Goal: Task Accomplishment & Management: Manage account settings

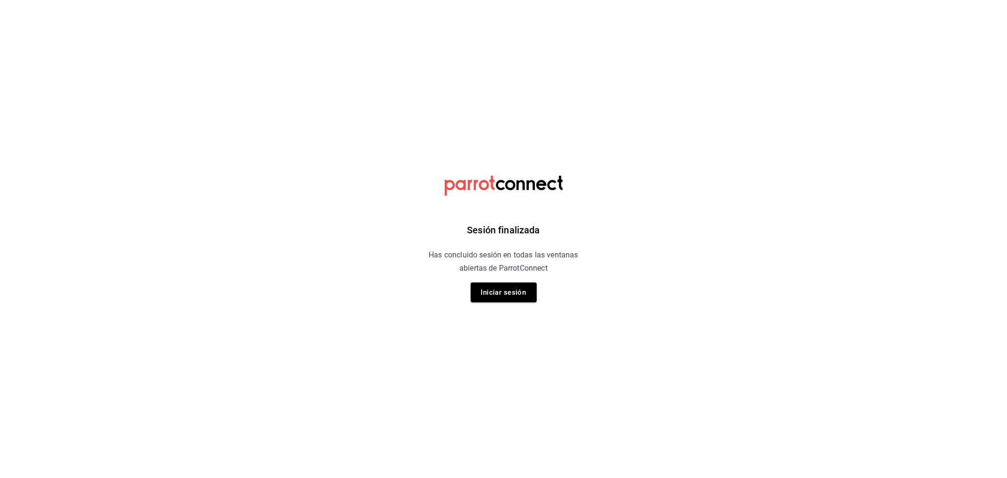
click at [507, 309] on div "Sesión finalizada Has concluido sesión en todas las ventanas abiertas de Parrot…" at bounding box center [503, 239] width 238 height 478
click at [512, 301] on button "Iniciar sesión" at bounding box center [504, 292] width 66 height 20
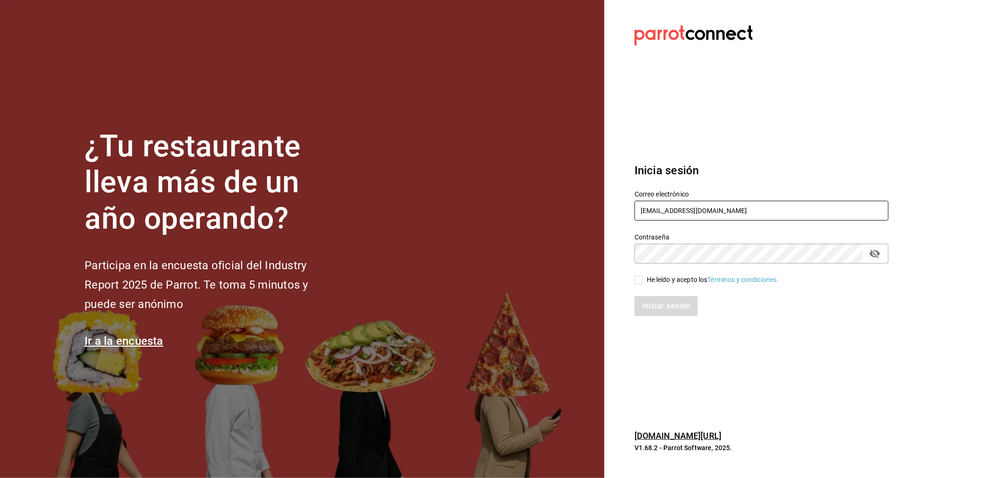
click at [685, 216] on input "miguelfalcon2894@gmail.com" at bounding box center [761, 211] width 254 height 20
type input "rivekasam@gmail.com"
click at [640, 278] on input "He leído y acepto los Términos y condiciones." at bounding box center [638, 280] width 8 height 8
checkbox input "true"
click at [651, 298] on button "Iniciar sesión" at bounding box center [666, 306] width 64 height 20
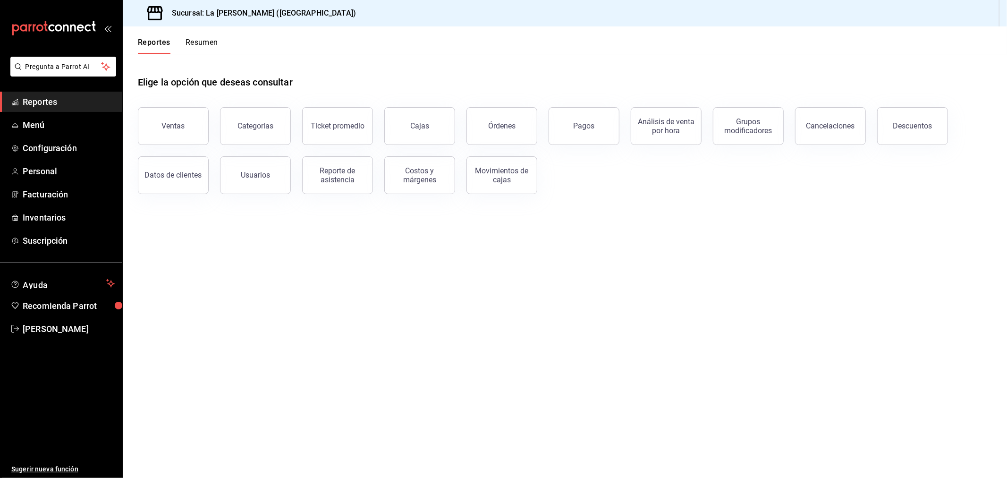
click at [44, 229] on ul "Reportes Menú Configuración Personal Facturación Inventarios Suscripción" at bounding box center [61, 171] width 122 height 159
click at [50, 225] on link "Inventarios" at bounding box center [61, 217] width 122 height 20
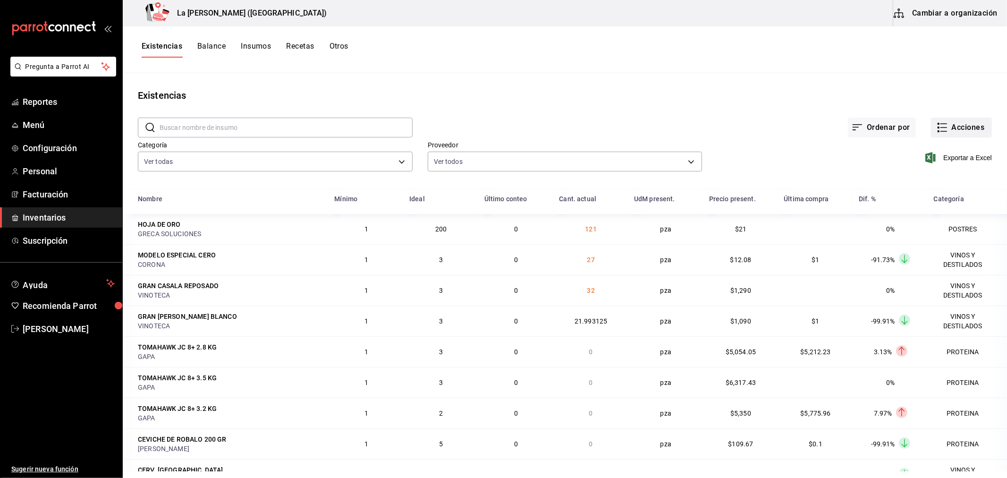
click at [936, 125] on icon "button" at bounding box center [941, 127] width 11 height 11
click at [937, 180] on span "Compra" at bounding box center [951, 179] width 79 height 10
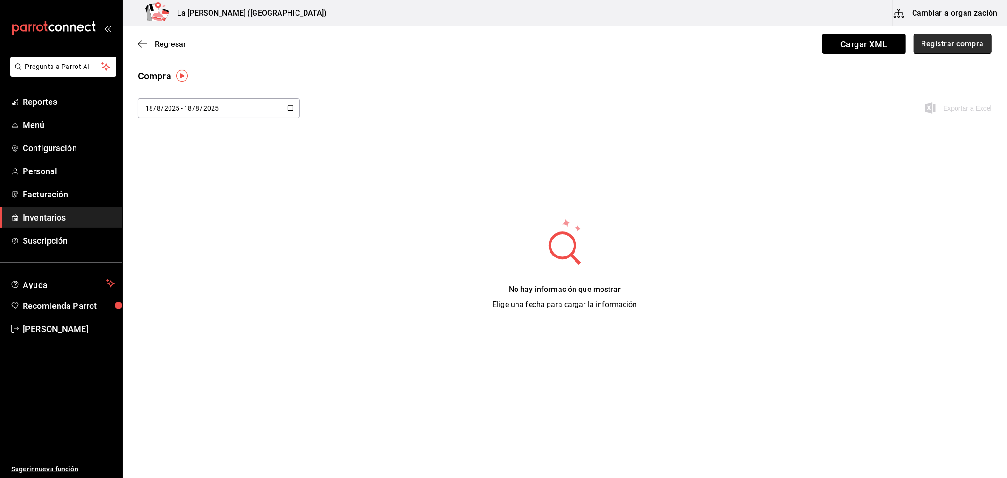
click at [936, 49] on button "Registrar compra" at bounding box center [952, 44] width 78 height 20
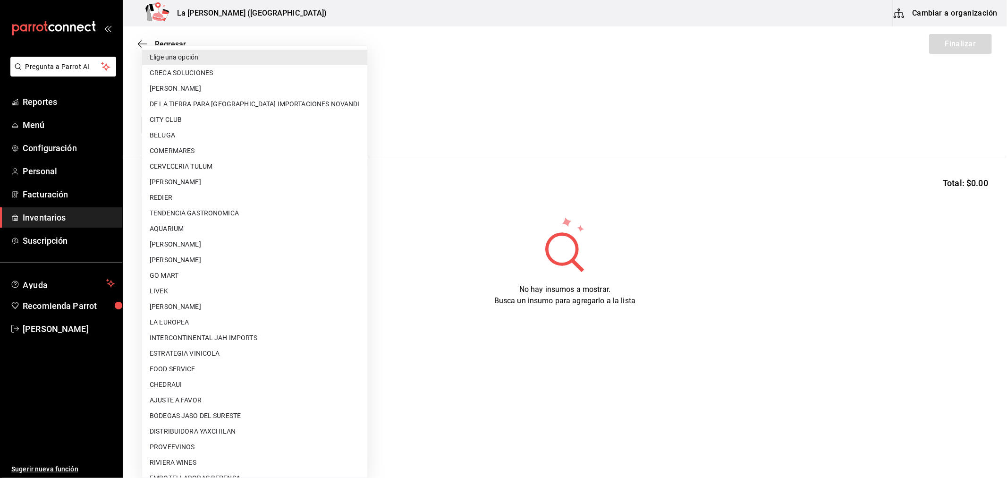
click at [211, 124] on body "Pregunta a Parrot AI Reportes Menú Configuración Personal Facturación Inventari…" at bounding box center [503, 212] width 1007 height 424
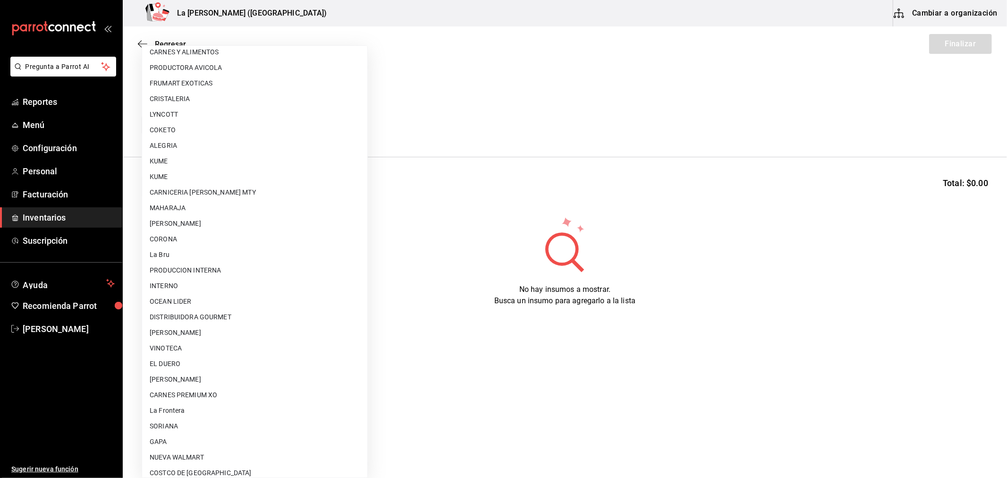
scroll to position [603, 0]
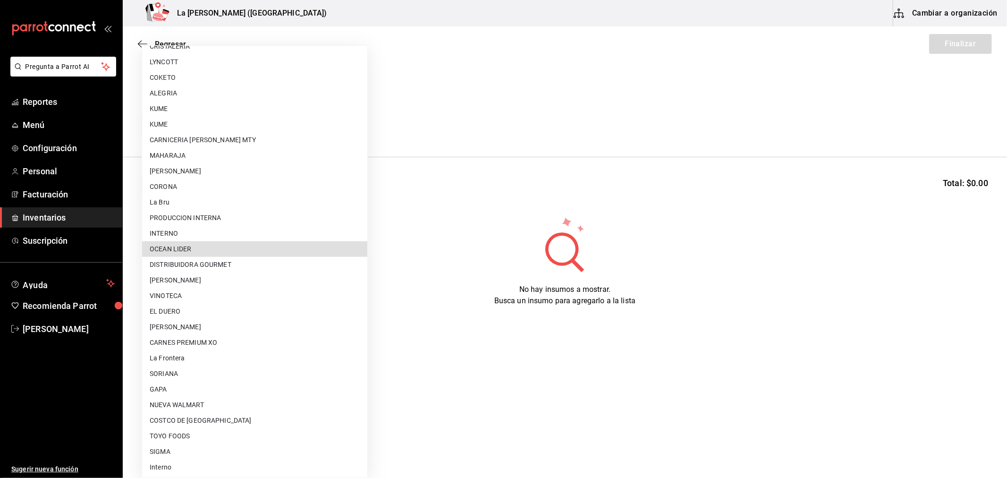
click at [205, 245] on li "OCEAN LIDER" at bounding box center [254, 249] width 225 height 16
type input "0cd50bf4-577e-4d99-b297-c5df4d4d9c11"
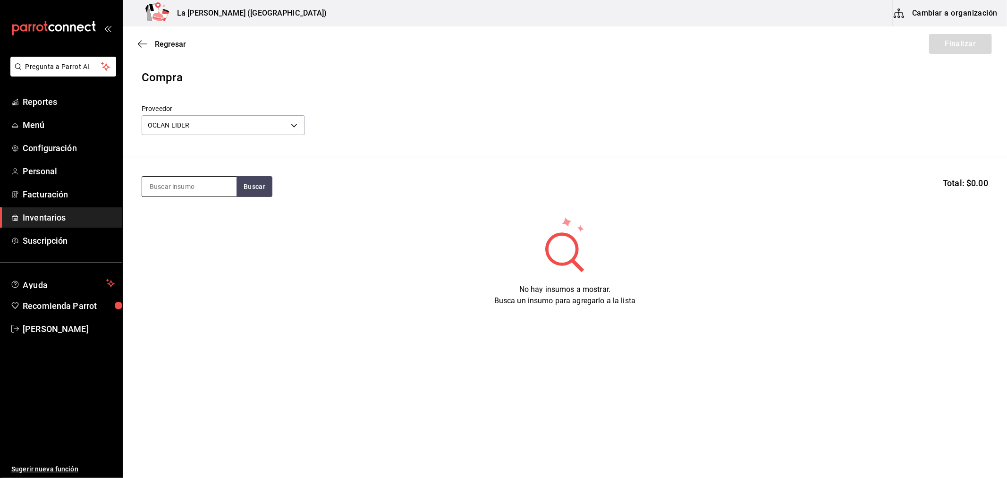
click at [187, 185] on input at bounding box center [189, 187] width 94 height 20
type input "MAC"
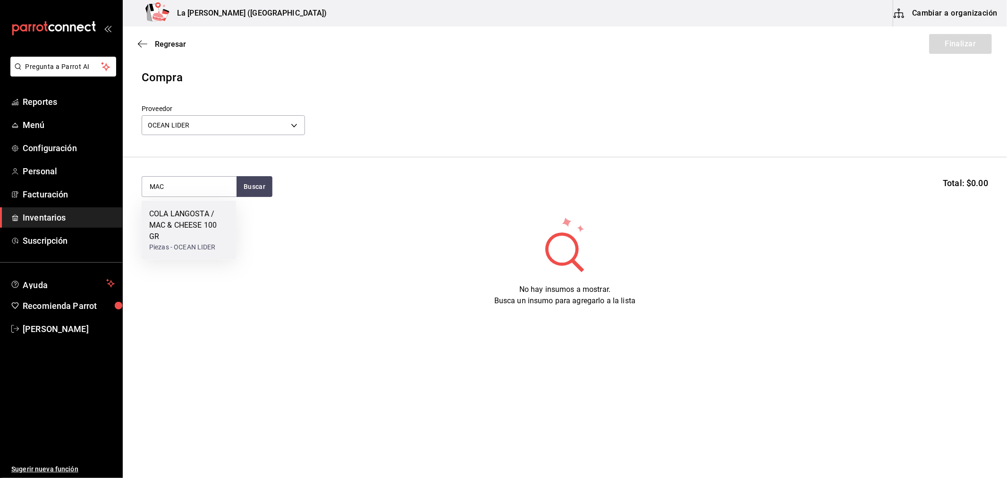
click at [157, 219] on div "COLA LANGOSTA / MAC & CHEESE 100 GR" at bounding box center [188, 225] width 79 height 34
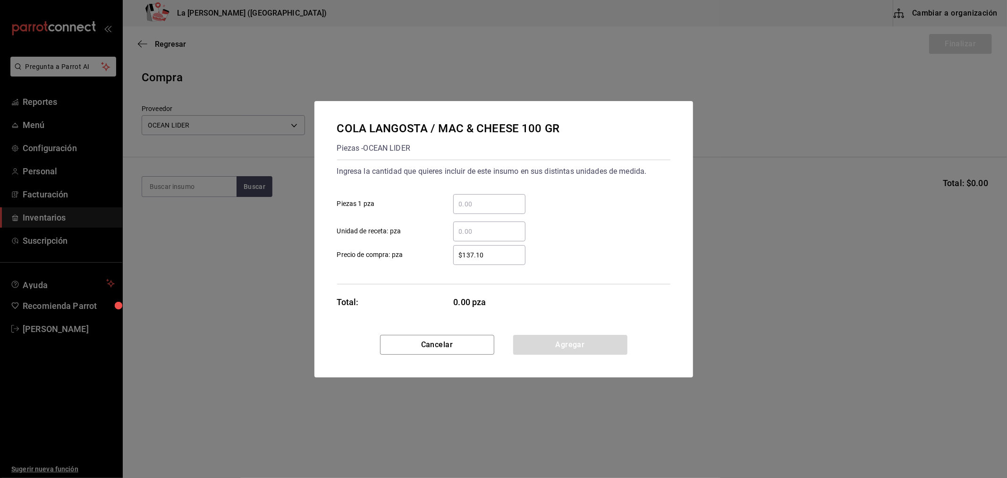
click at [509, 205] on input "​ Piezas 1 pza" at bounding box center [489, 203] width 72 height 11
type input "2"
type input "1"
type input "$0.1"
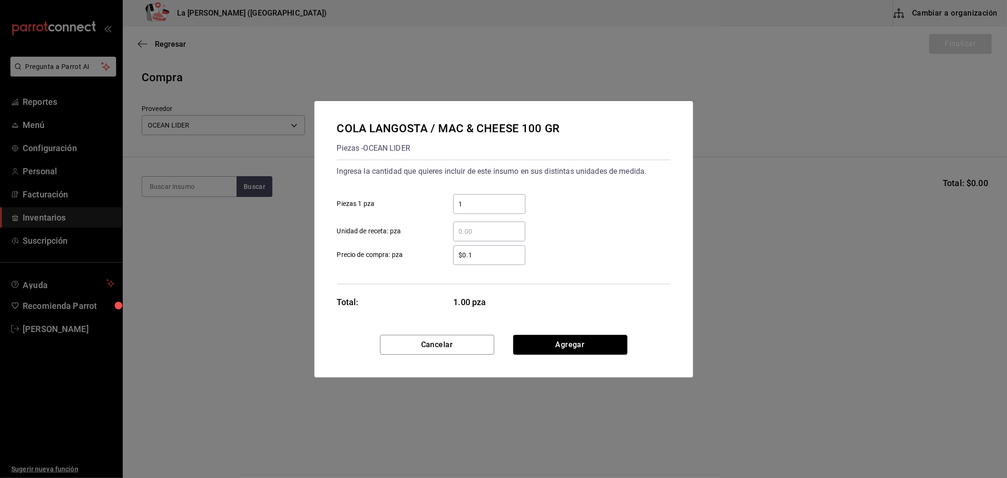
click button "Agregar" at bounding box center [570, 345] width 114 height 20
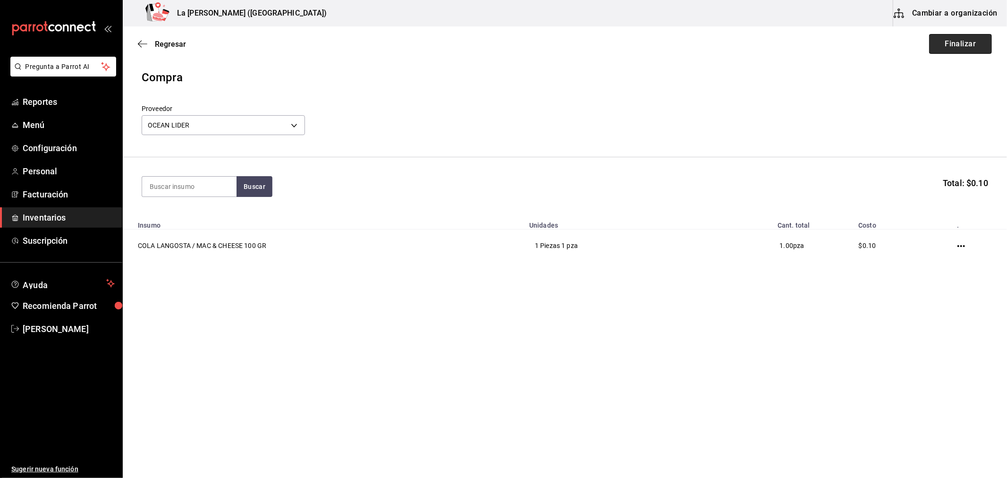
click at [949, 50] on button "Finalizar" at bounding box center [960, 44] width 63 height 20
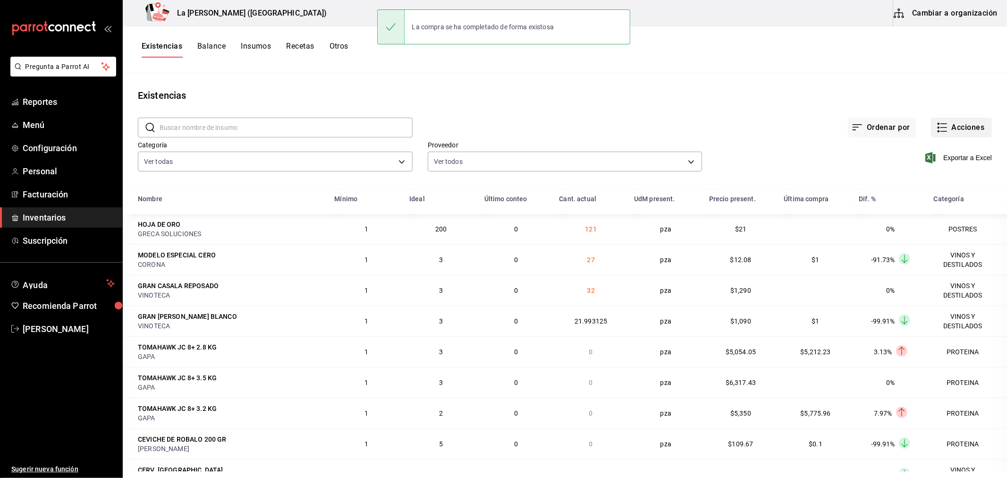
click at [951, 129] on button "Acciones" at bounding box center [961, 128] width 61 height 20
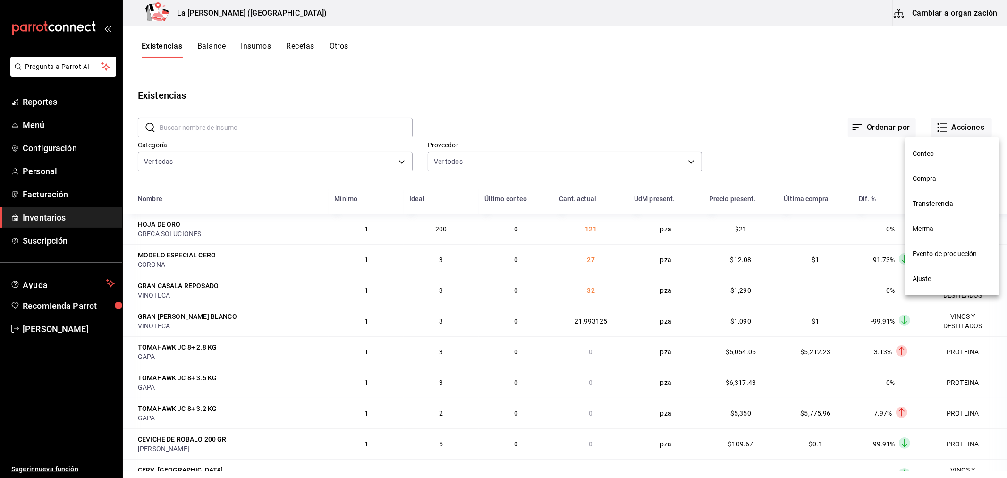
click at [937, 177] on span "Compra" at bounding box center [951, 179] width 79 height 10
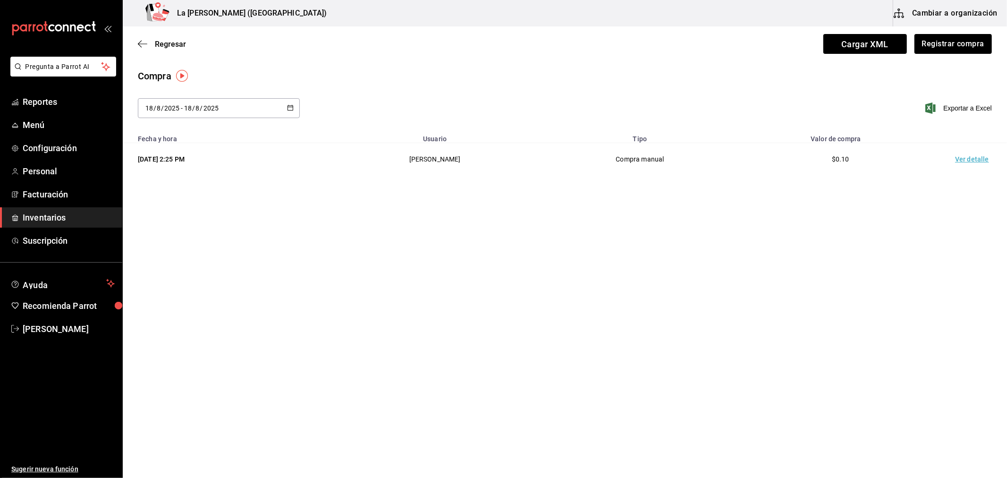
click at [978, 162] on td "Ver detalle" at bounding box center [974, 159] width 66 height 33
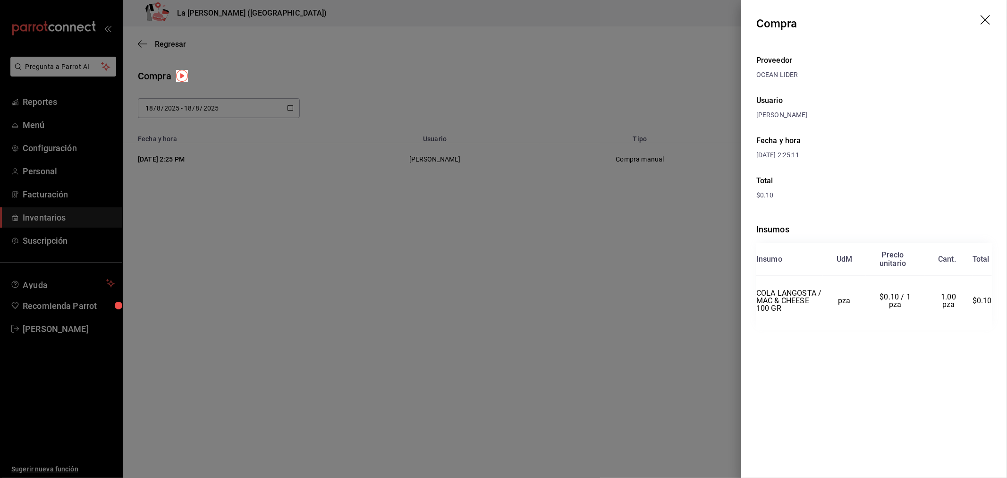
click at [544, 237] on div at bounding box center [503, 239] width 1007 height 478
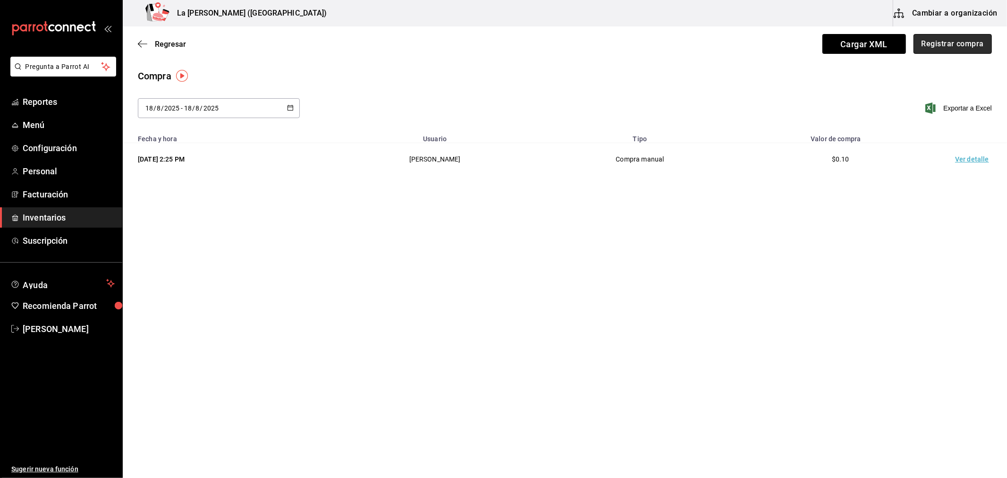
click at [939, 50] on button "Registrar compra" at bounding box center [952, 44] width 78 height 20
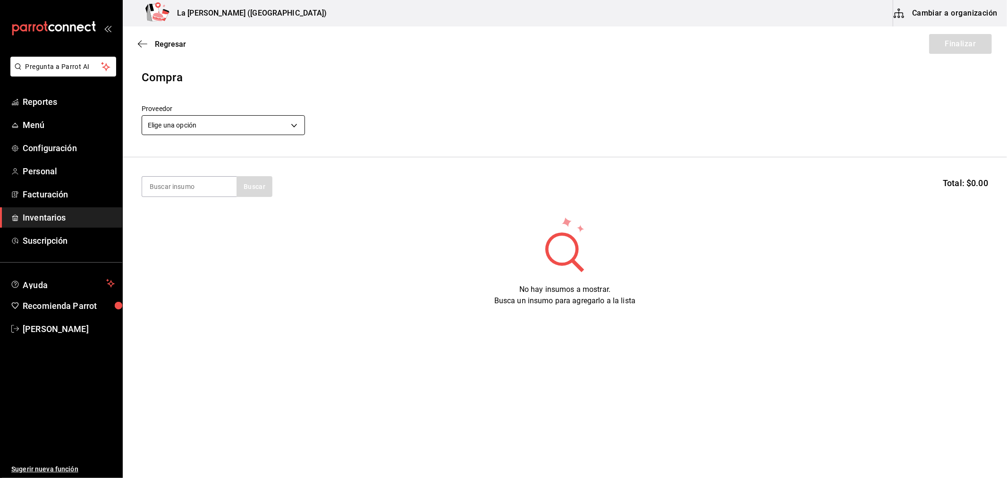
click at [202, 127] on body "Pregunta a Parrot AI Reportes Menú Configuración Personal Facturación Inventari…" at bounding box center [503, 212] width 1007 height 424
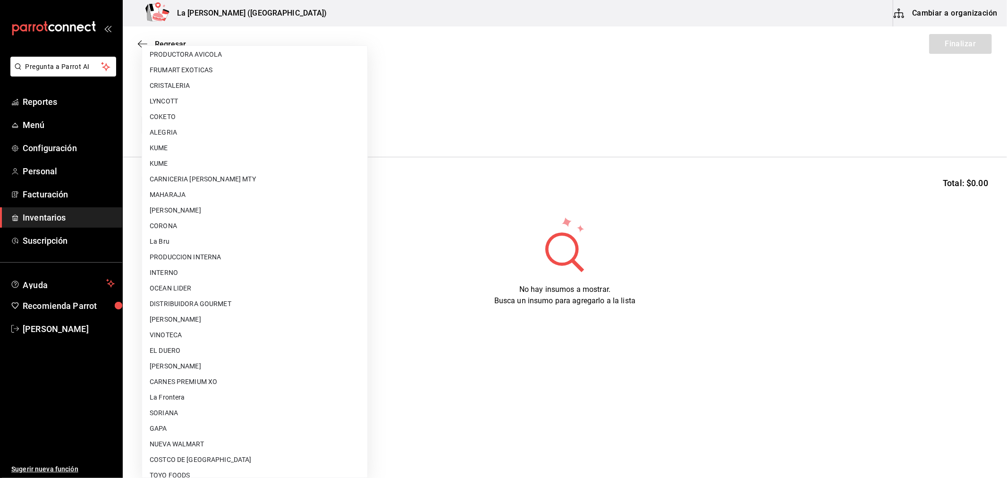
scroll to position [603, 0]
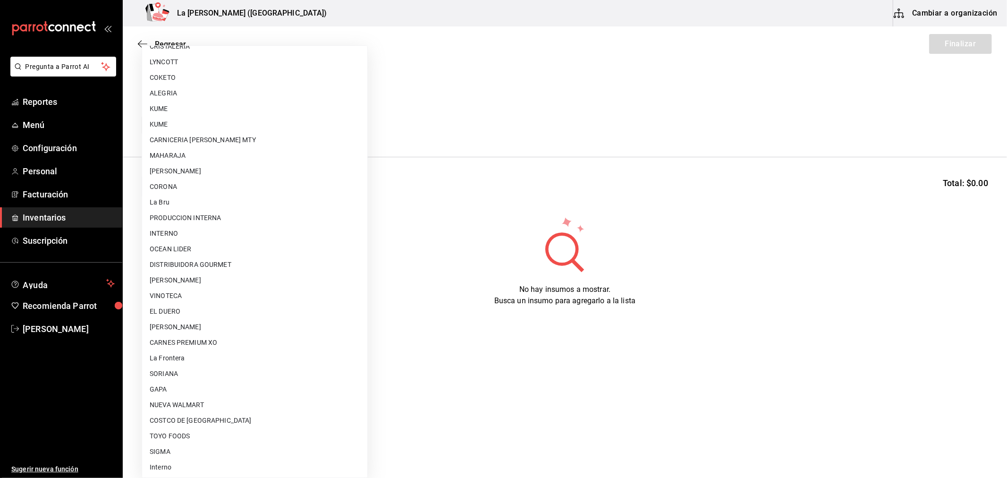
click at [232, 324] on li "[PERSON_NAME]" at bounding box center [254, 327] width 225 height 16
type input "315b81d5-d420-441a-a150-3d316ba9d60a"
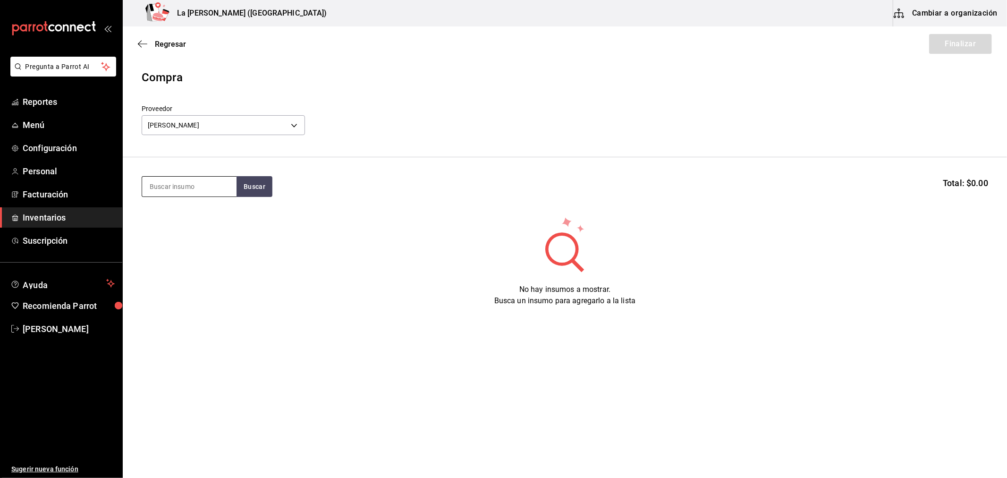
click at [189, 184] on input at bounding box center [189, 187] width 94 height 20
type input "ESFE"
click at [197, 229] on div "Piezas - CARLOS ALFONSO TAPIA VARGAS" at bounding box center [187, 224] width 76 height 10
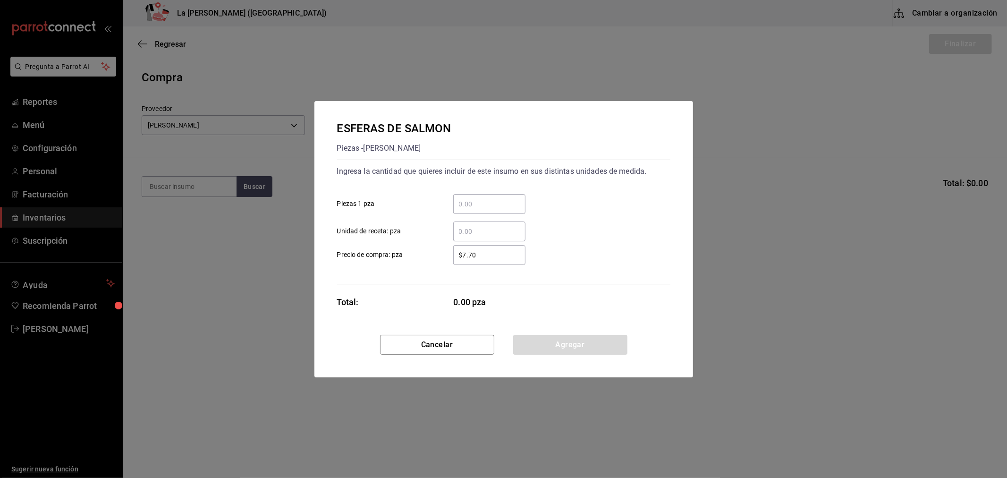
click at [499, 207] on input "​ Piezas 1 pza" at bounding box center [489, 203] width 72 height 11
type input "65"
type input "$0.1"
click button "Agregar" at bounding box center [570, 345] width 114 height 20
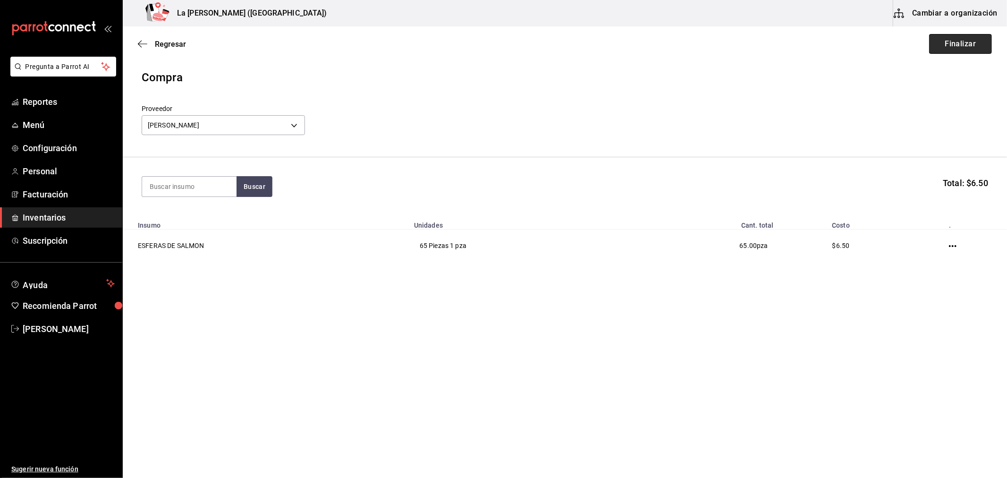
click at [965, 45] on button "Finalizar" at bounding box center [960, 44] width 63 height 20
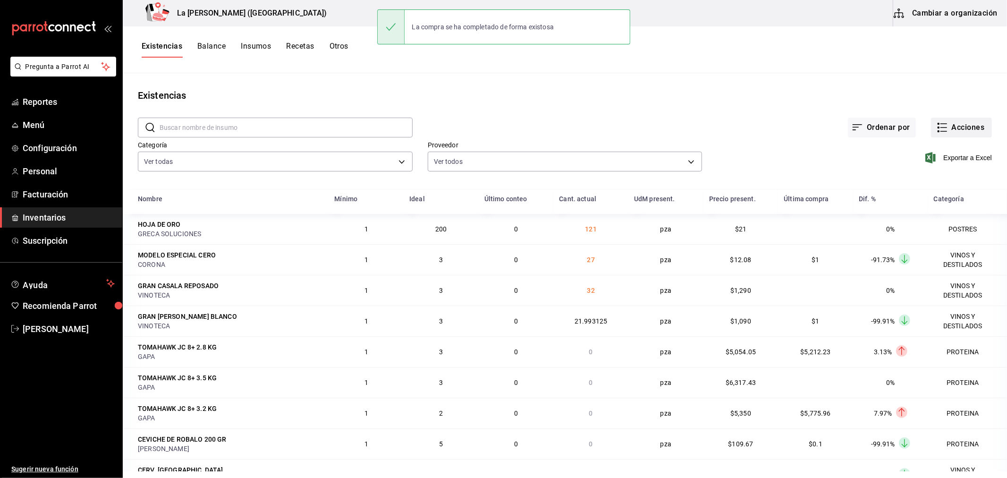
click at [964, 129] on button "Acciones" at bounding box center [961, 128] width 61 height 20
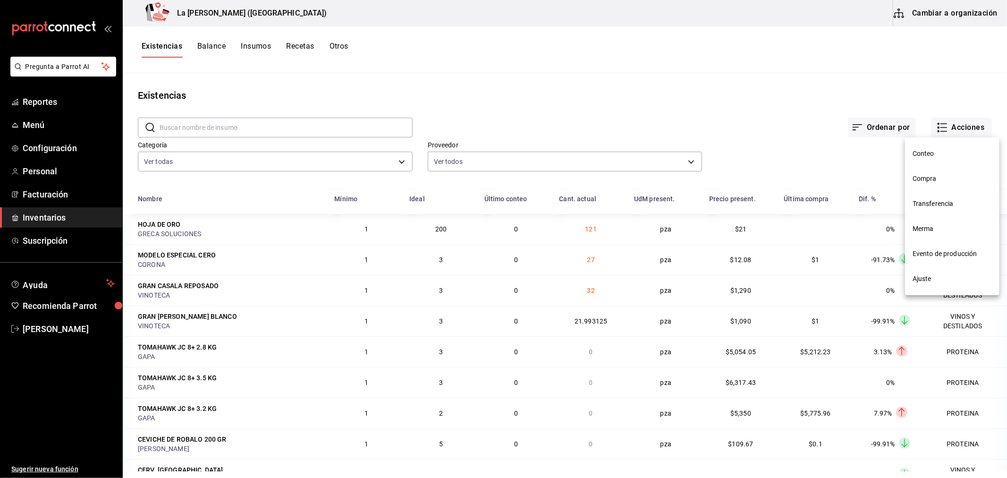
click at [930, 176] on span "Compra" at bounding box center [951, 179] width 79 height 10
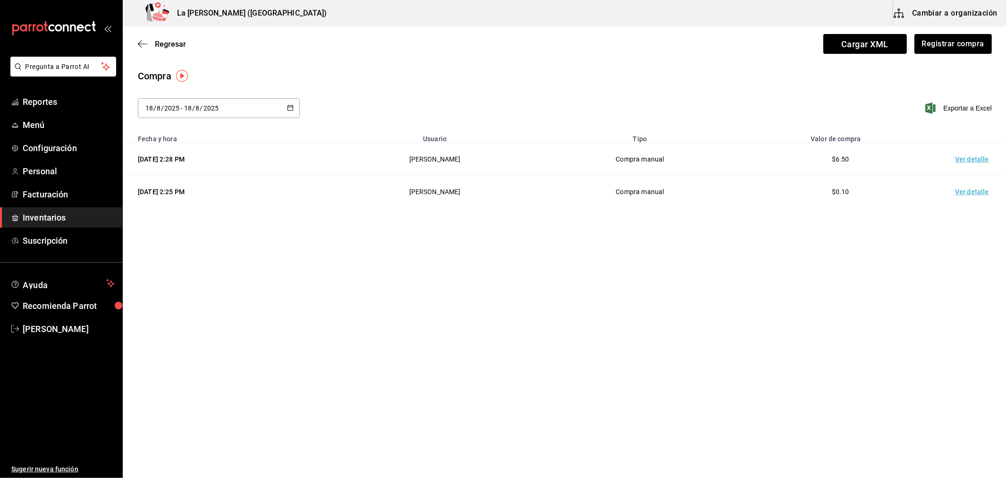
click at [970, 158] on td "Ver detalle" at bounding box center [974, 159] width 66 height 33
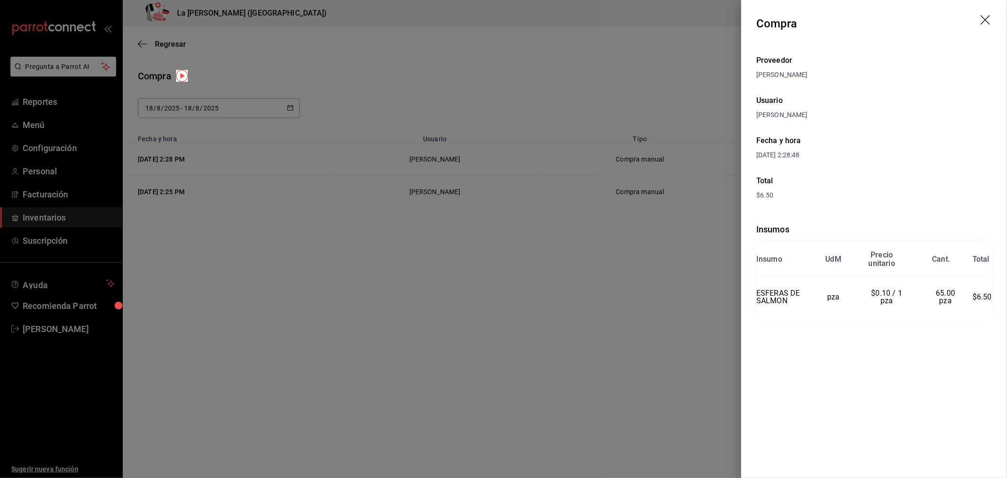
click at [494, 237] on div at bounding box center [503, 239] width 1007 height 478
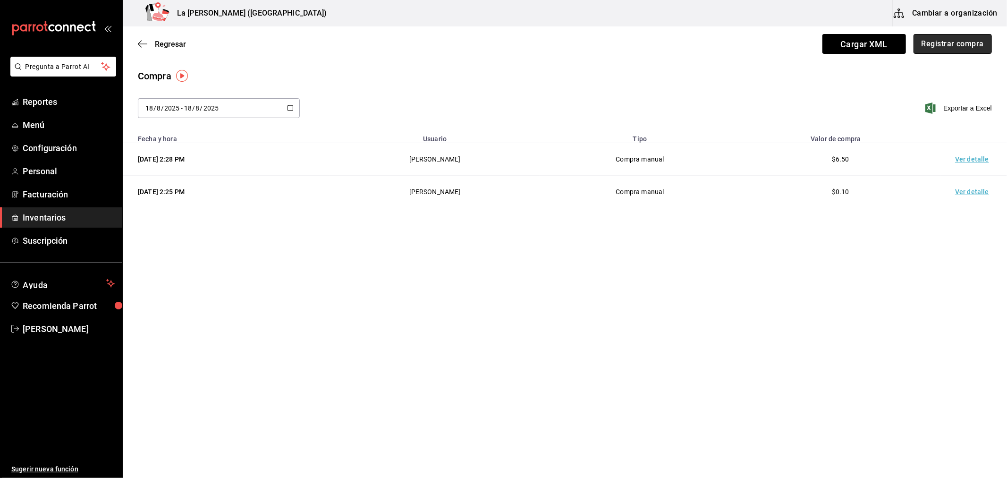
click at [964, 41] on button "Registrar compra" at bounding box center [952, 44] width 78 height 20
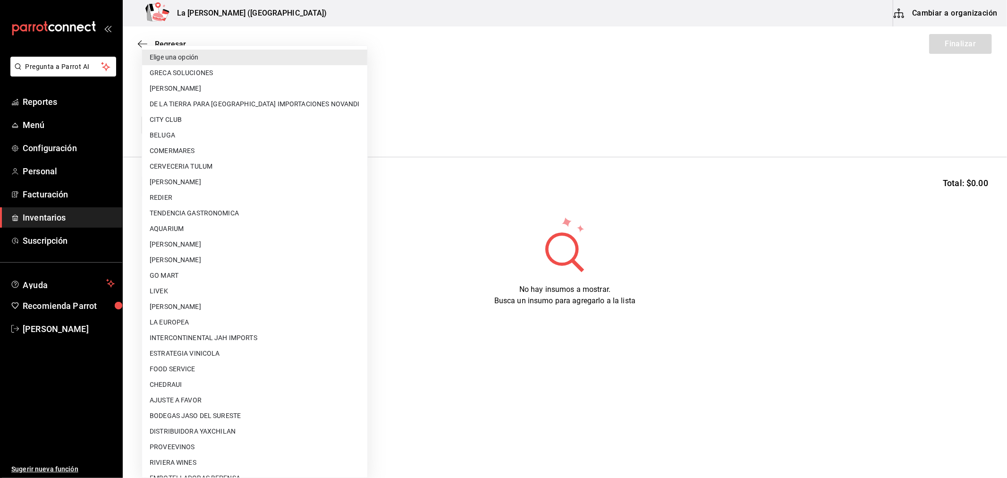
click at [210, 130] on body "Pregunta a Parrot AI Reportes Menú Configuración Personal Facturación Inventari…" at bounding box center [503, 212] width 1007 height 424
click at [213, 311] on li "[PERSON_NAME]" at bounding box center [254, 307] width 225 height 16
type input "9312b785-37db-44f0-8843-1f972943a9cf"
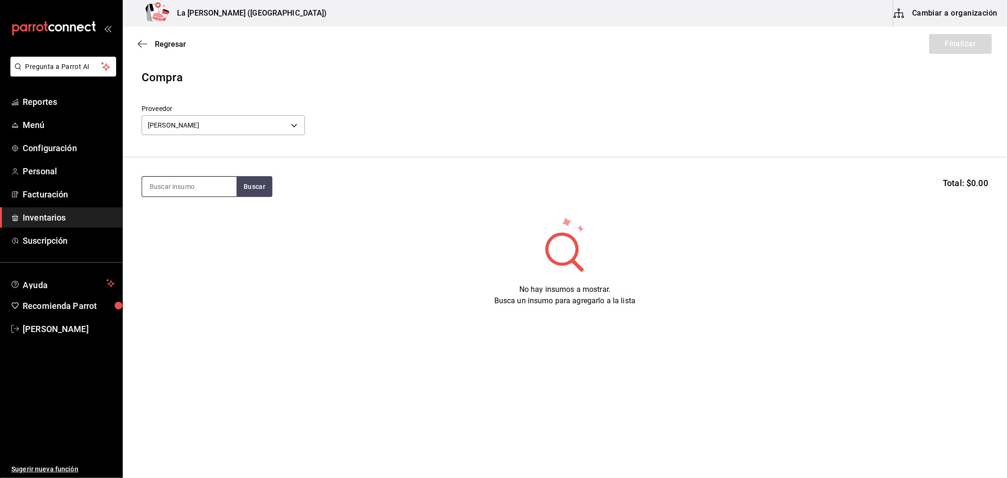
click at [194, 187] on input at bounding box center [189, 187] width 94 height 20
type input "PIERNA"
click at [180, 218] on div "PIERNA Y MUSLO DESHUESADO" at bounding box center [188, 219] width 79 height 23
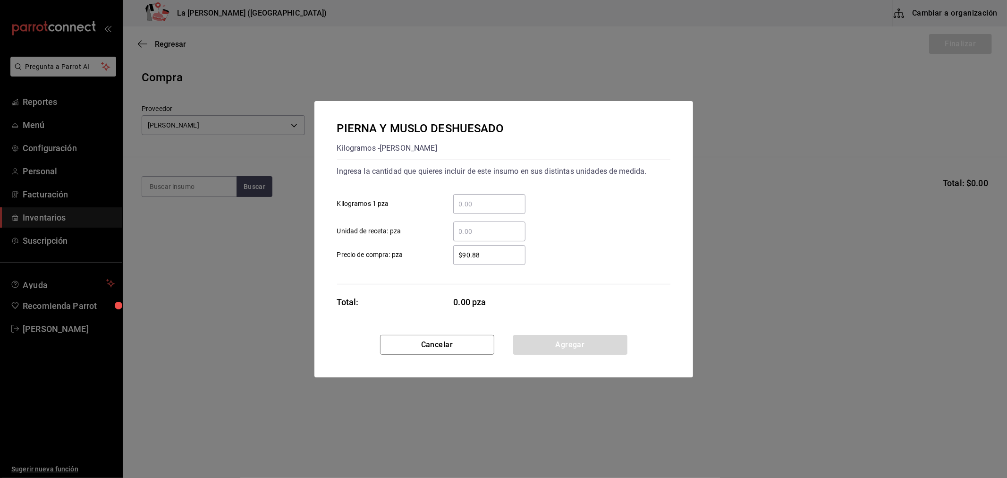
click at [475, 197] on div "​" at bounding box center [489, 204] width 72 height 20
click at [475, 198] on input "​ Kilogramos 1 pza" at bounding box center [489, 203] width 72 height 11
type input "1"
type input "$0.1"
click button "Agregar" at bounding box center [570, 345] width 114 height 20
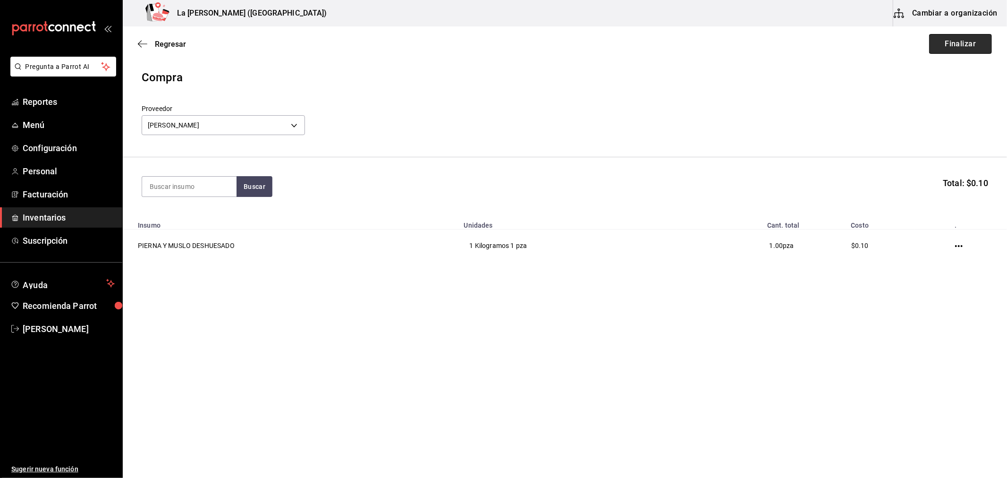
click at [953, 46] on button "Finalizar" at bounding box center [960, 44] width 63 height 20
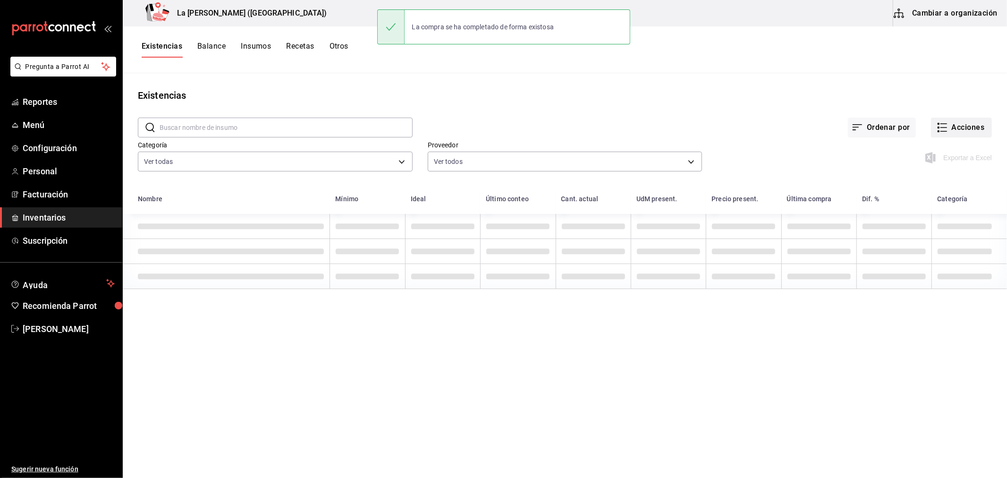
click at [963, 124] on button "Acciones" at bounding box center [961, 128] width 61 height 20
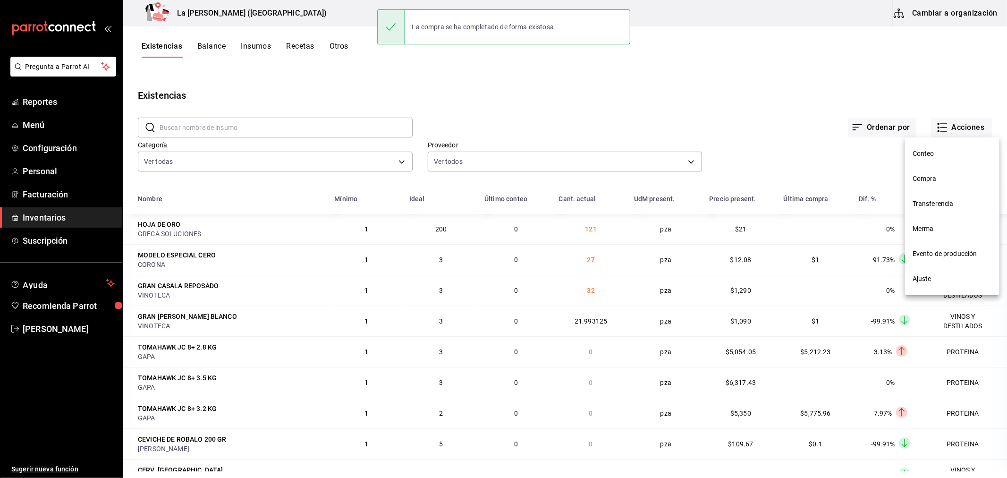
click at [961, 127] on div at bounding box center [503, 239] width 1007 height 478
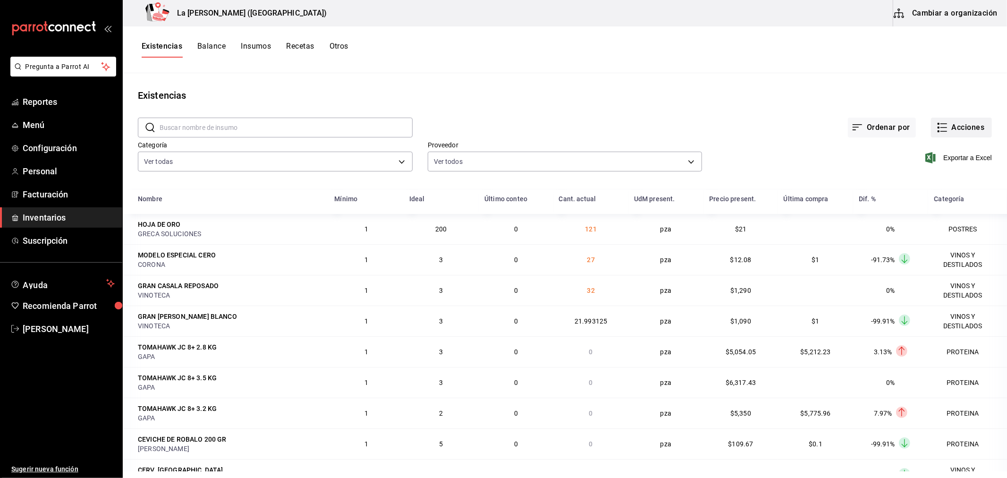
click at [961, 131] on button "Acciones" at bounding box center [961, 128] width 61 height 20
click at [932, 174] on span "Compra" at bounding box center [951, 179] width 79 height 10
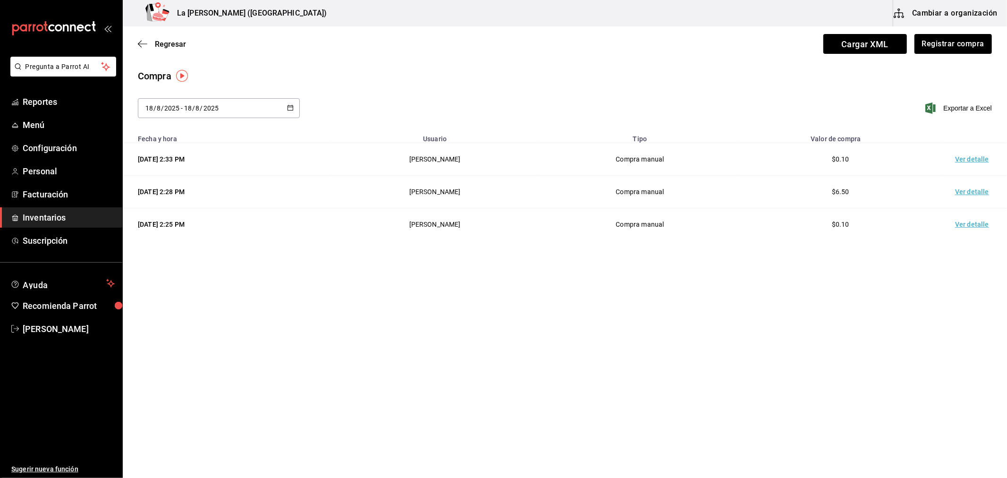
click at [964, 157] on td "Ver detalle" at bounding box center [974, 159] width 66 height 33
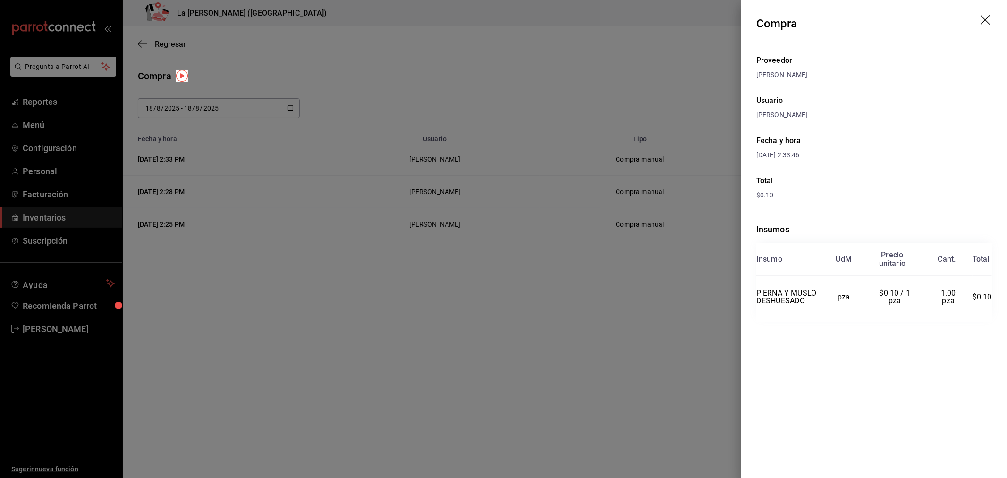
click at [652, 117] on div at bounding box center [503, 239] width 1007 height 478
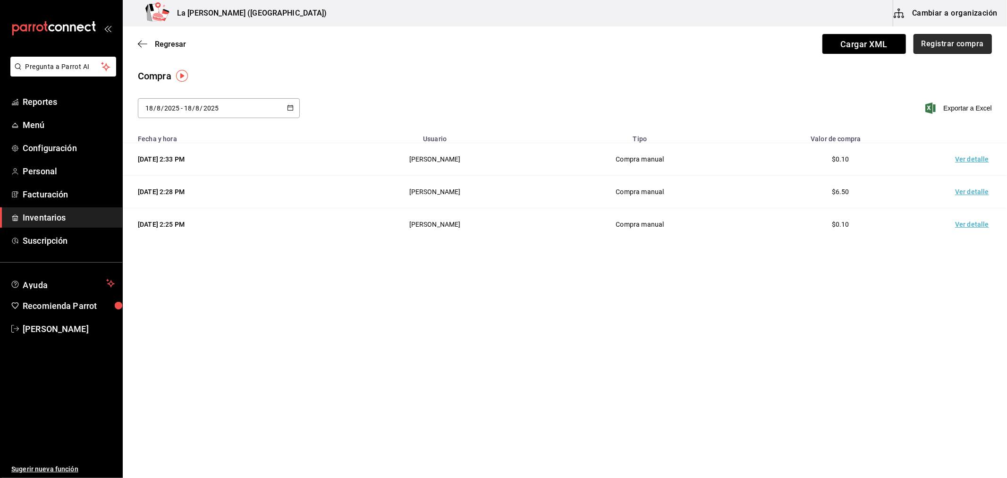
click at [950, 49] on button "Registrar compra" at bounding box center [952, 44] width 78 height 20
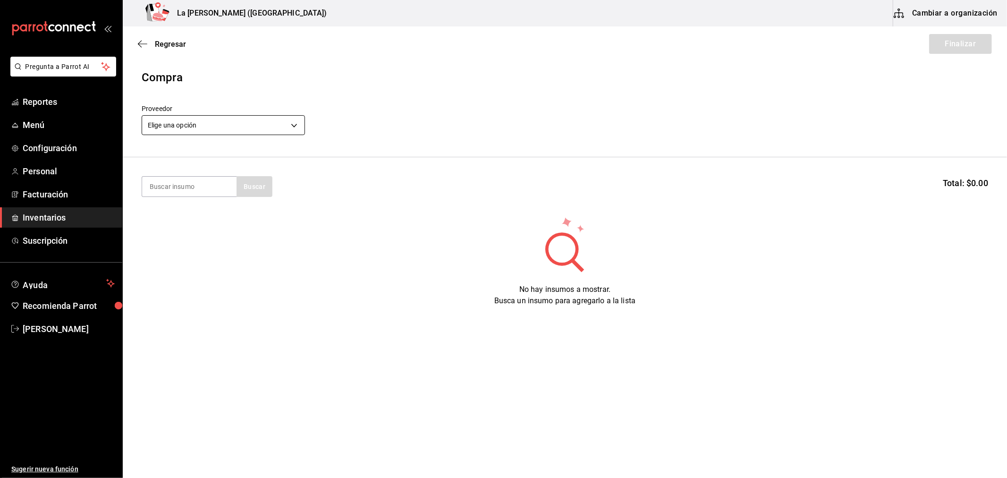
click at [242, 128] on body "Pregunta a Parrot AI Reportes Menú Configuración Personal Facturación Inventari…" at bounding box center [503, 212] width 1007 height 424
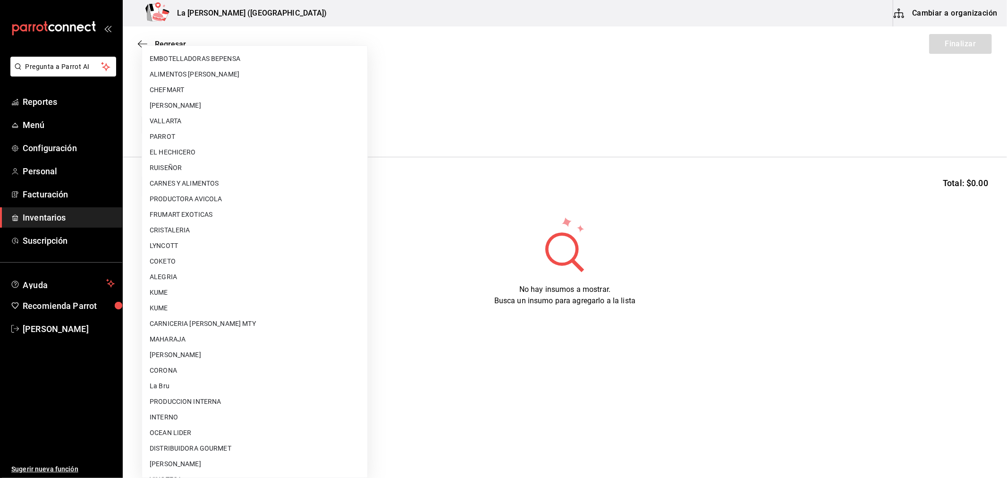
scroll to position [603, 0]
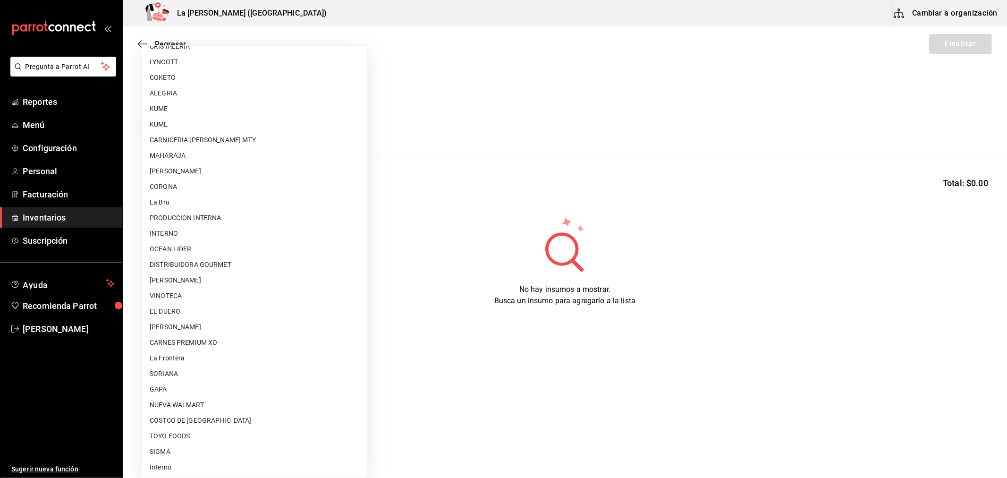
click at [224, 222] on li "PRODUCCION INTERNA" at bounding box center [254, 218] width 225 height 16
type input "87994001-4809-4af2-bb25-541b74e25a5c"
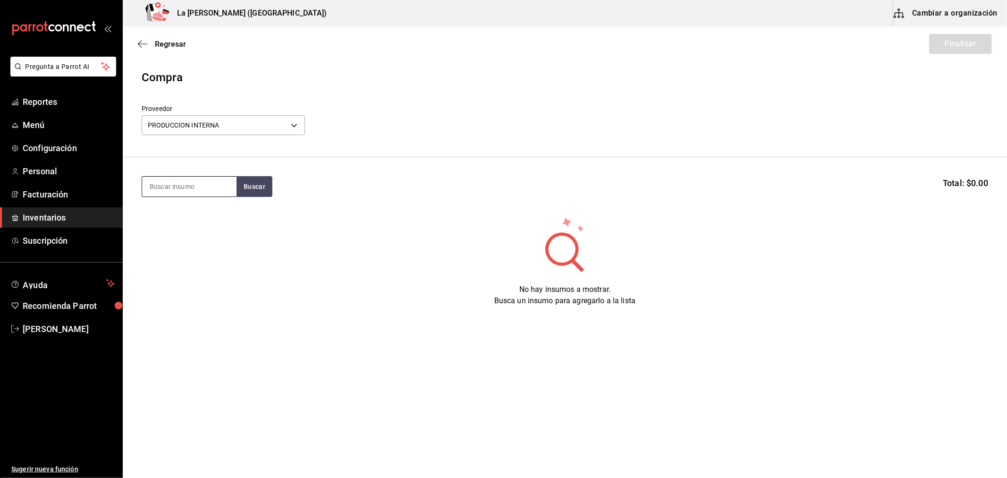
click at [208, 192] on input at bounding box center [189, 187] width 94 height 20
type input "ZANA"
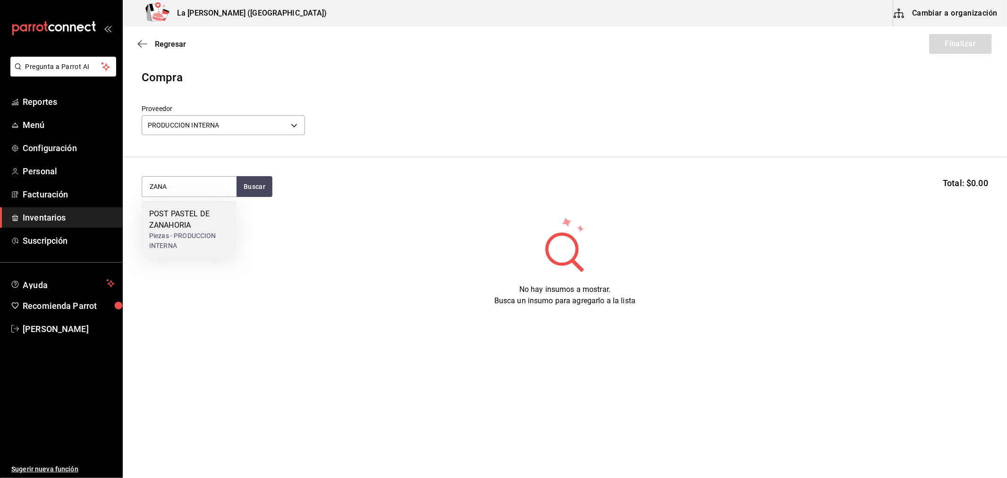
click at [195, 229] on div "POST PASTEL DE ZANAHORIA" at bounding box center [188, 219] width 79 height 23
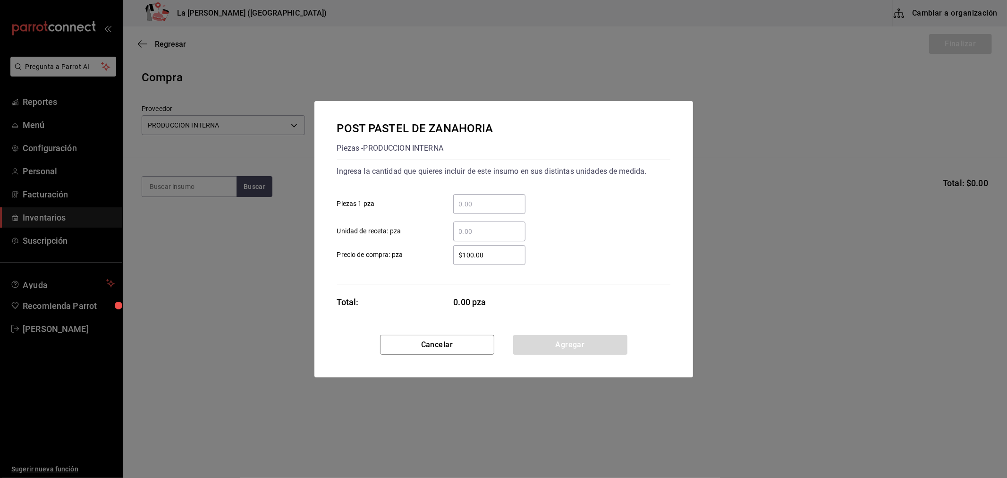
click at [480, 206] on input "​ Piezas 1 pza" at bounding box center [489, 203] width 72 height 11
type input "6"
type input "$0.1"
click button "Agregar" at bounding box center [570, 345] width 114 height 20
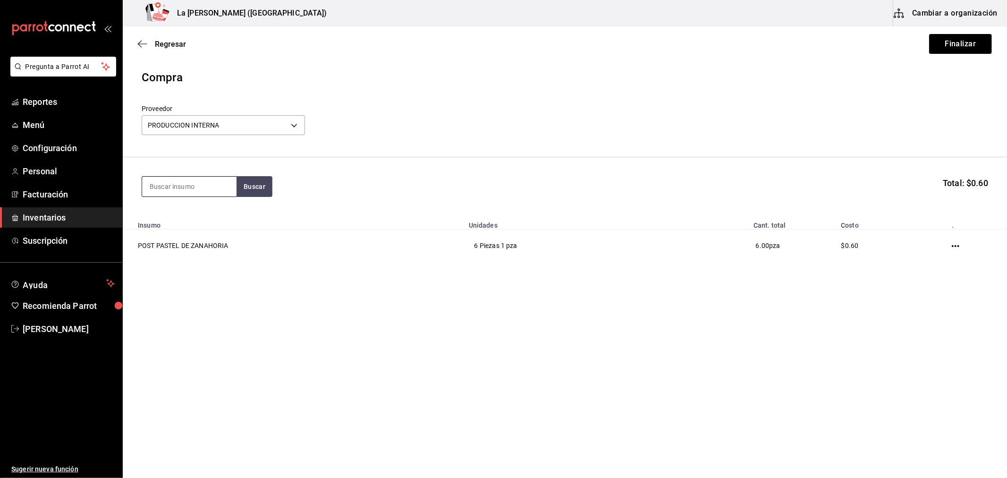
click at [155, 189] on input at bounding box center [189, 187] width 94 height 20
type input "VOLCA"
click at [185, 227] on div "POST VOLCAN DE CHOCOLATE" at bounding box center [188, 219] width 79 height 23
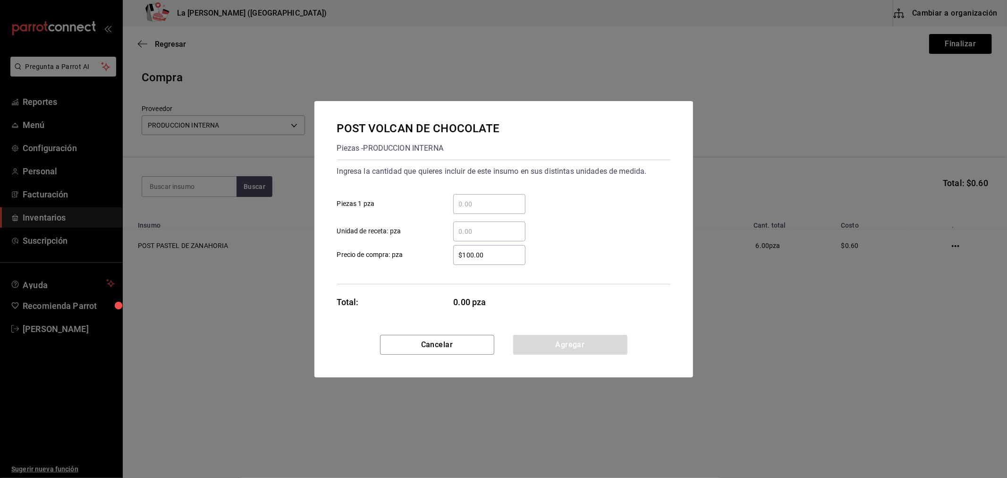
click at [496, 212] on div "​" at bounding box center [489, 204] width 72 height 20
click at [496, 210] on input "​ Piezas 1 pza" at bounding box center [489, 203] width 72 height 11
type input "11"
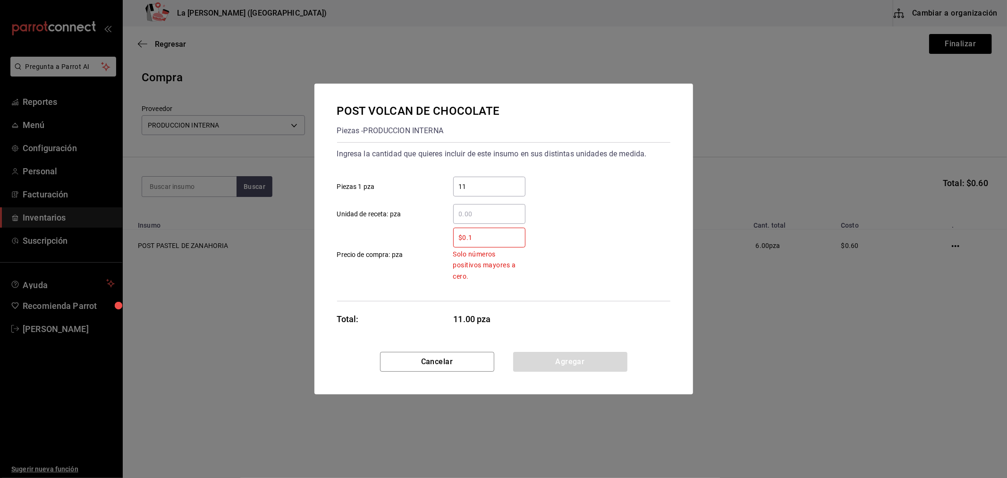
type input "$0.1"
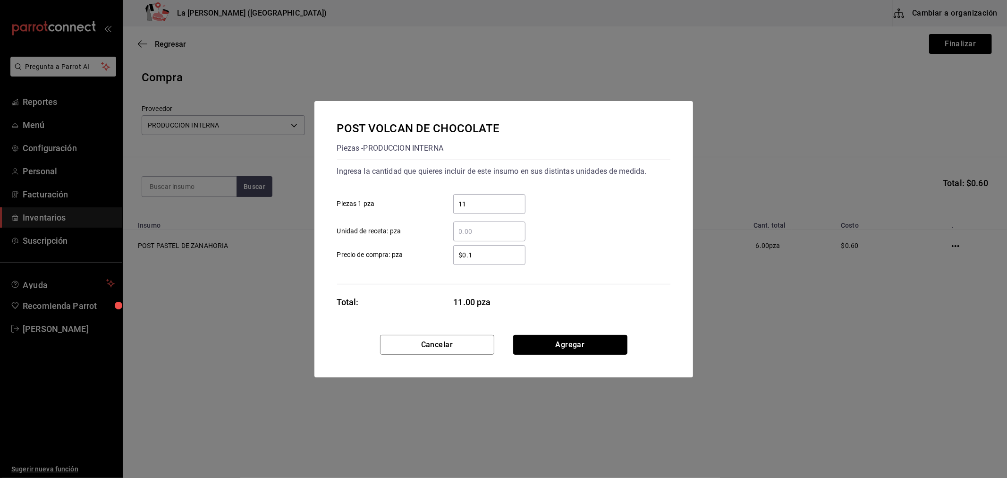
click button "Agregar" at bounding box center [570, 345] width 114 height 20
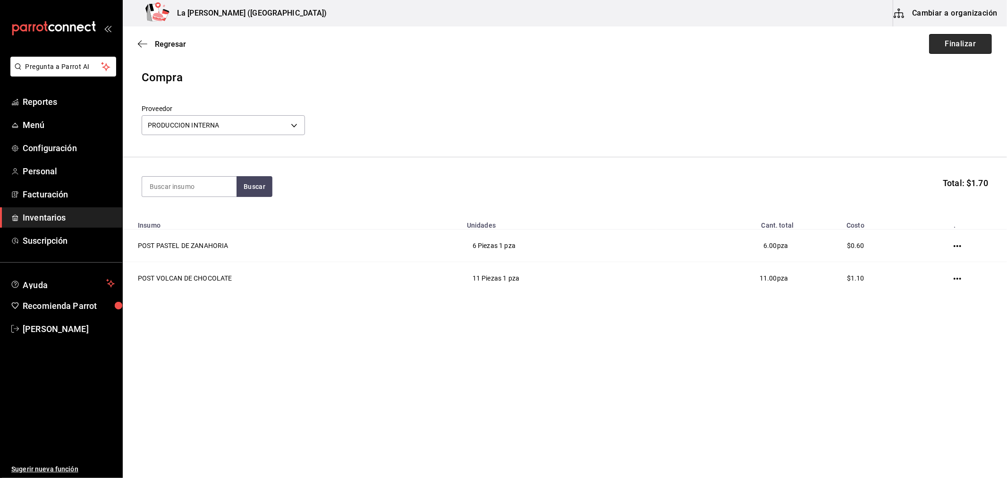
click at [961, 43] on button "Finalizar" at bounding box center [960, 44] width 63 height 20
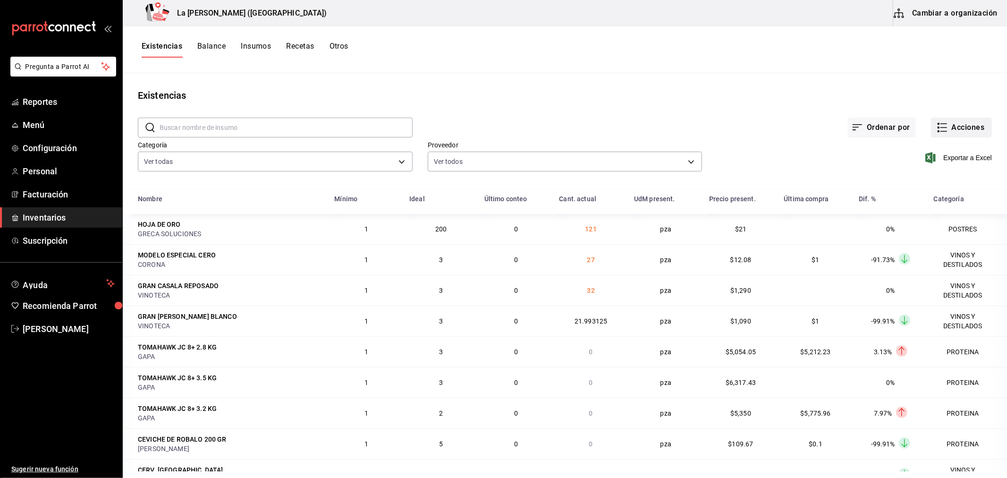
click at [965, 128] on button "Acciones" at bounding box center [961, 128] width 61 height 20
click at [931, 183] on span "Compra" at bounding box center [951, 179] width 79 height 10
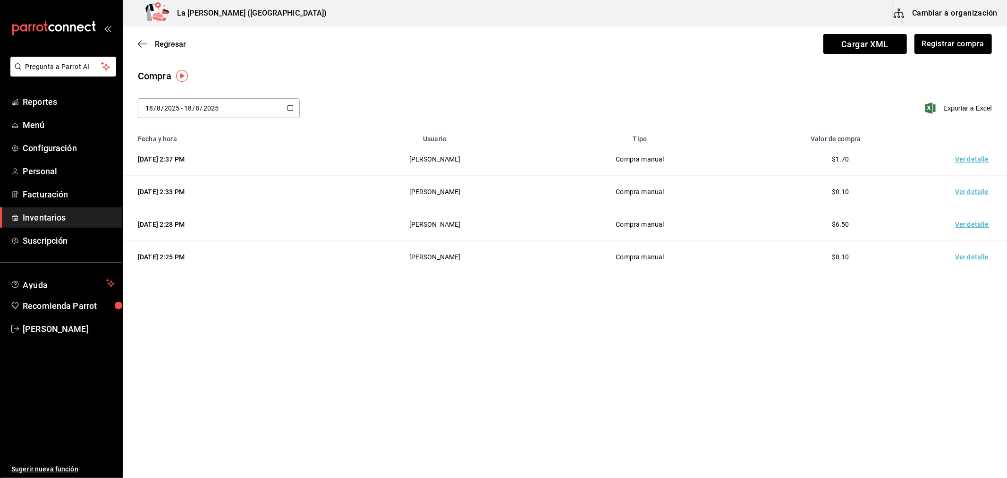
click at [971, 161] on td "Ver detalle" at bounding box center [974, 159] width 66 height 33
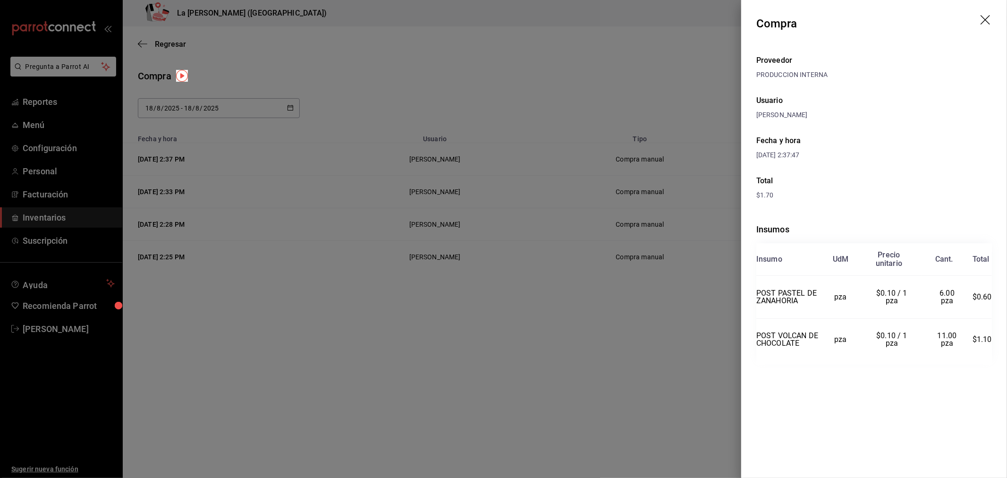
click at [547, 211] on div at bounding box center [503, 239] width 1007 height 478
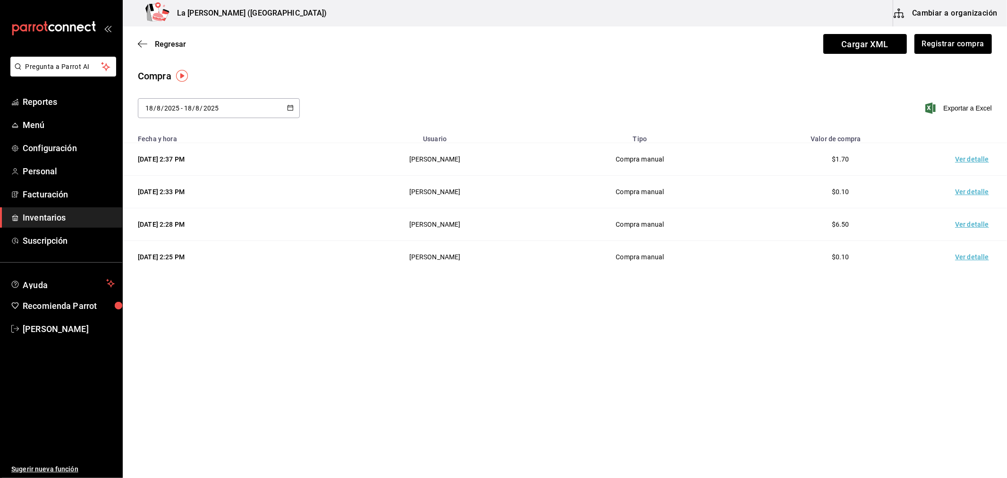
click at [138, 52] on div "Regresar Cargar XML Registrar compra" at bounding box center [565, 43] width 884 height 35
click at [147, 43] on icon "button" at bounding box center [142, 44] width 9 height 8
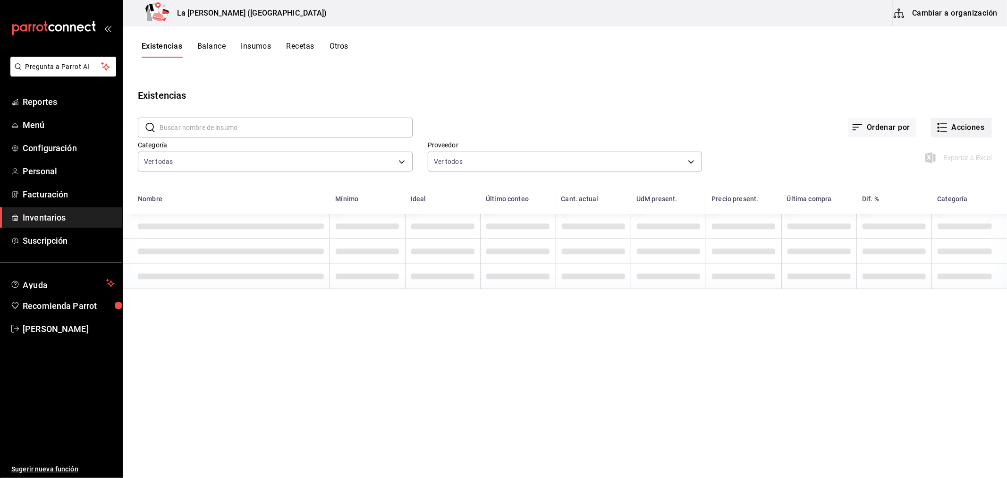
click at [952, 134] on button "Acciones" at bounding box center [961, 128] width 61 height 20
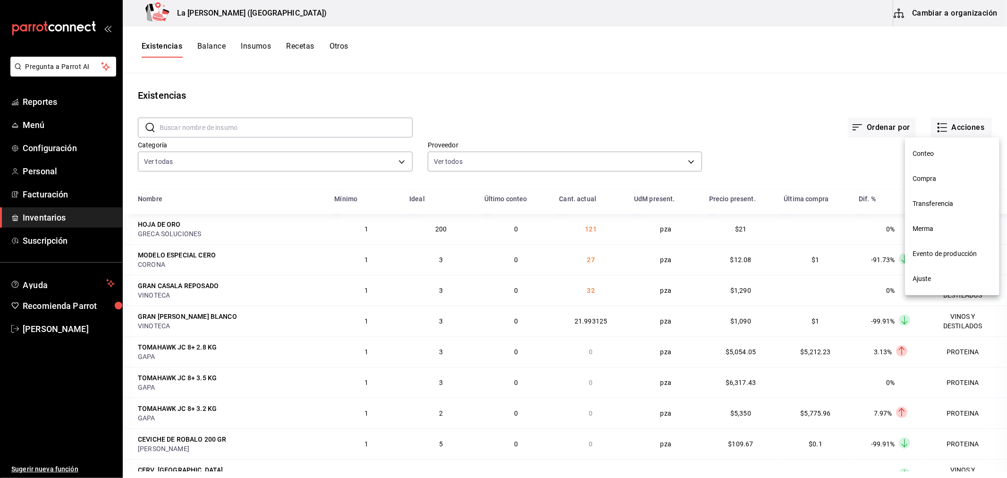
click at [921, 235] on li "Merma" at bounding box center [952, 228] width 94 height 25
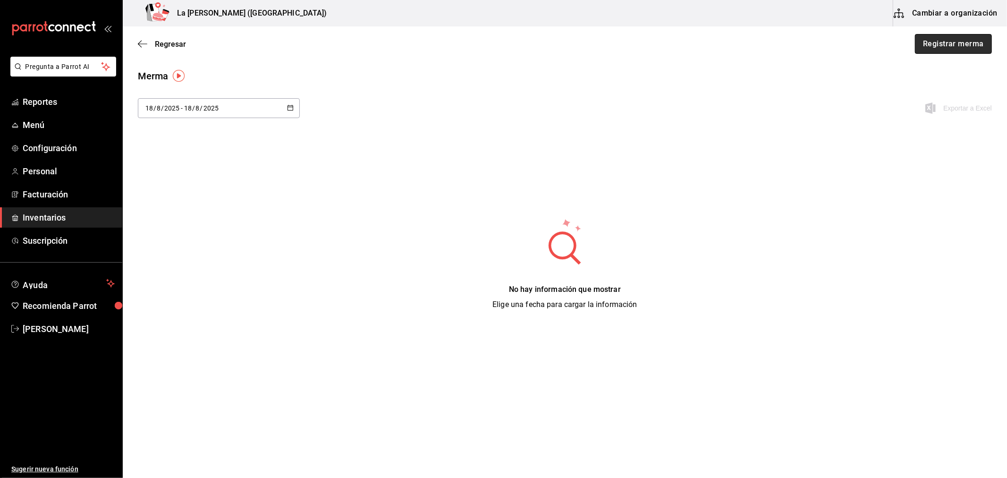
click at [949, 45] on button "Registrar merma" at bounding box center [953, 44] width 77 height 20
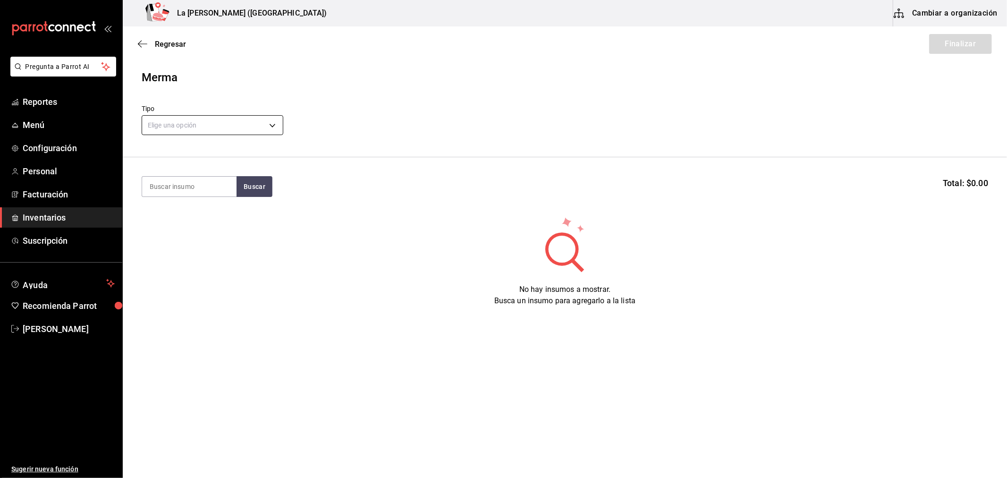
click at [192, 129] on body "Pregunta a Parrot AI Reportes Menú Configuración Personal Facturación Inventari…" at bounding box center [503, 212] width 1007 height 424
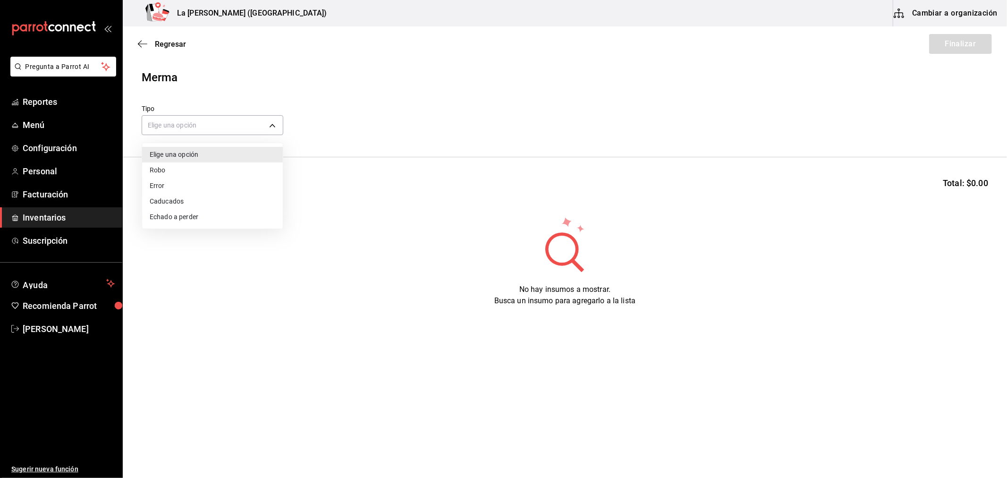
click at [160, 190] on li "Error" at bounding box center [212, 186] width 141 height 16
type input "ERROR"
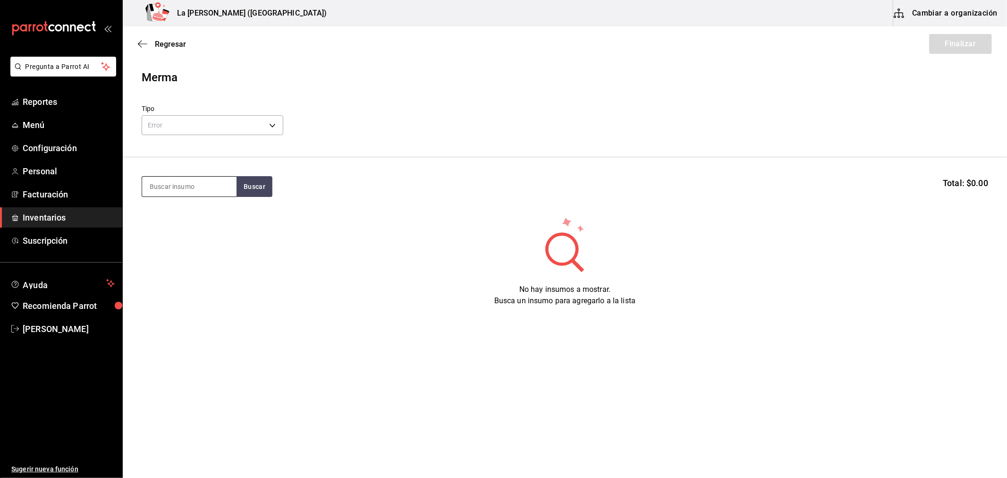
click at [169, 189] on input at bounding box center [189, 187] width 94 height 20
type input "TOTO"
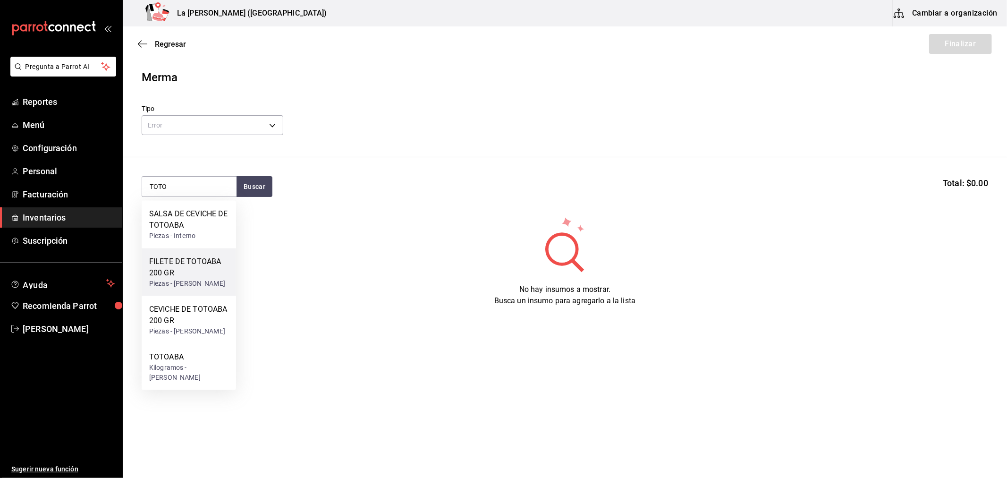
click at [176, 267] on div "FILETE DE TOTOABA 200 GR" at bounding box center [188, 267] width 79 height 23
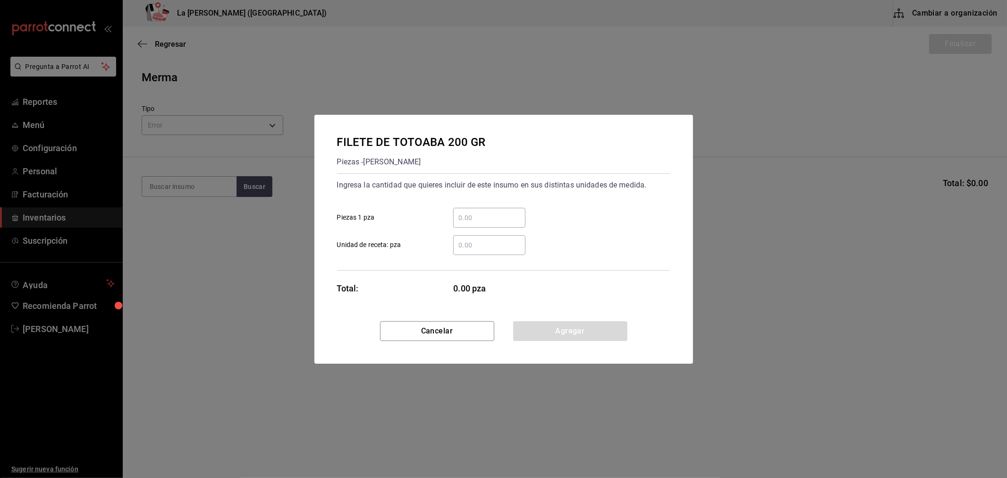
click at [490, 223] on div "​" at bounding box center [489, 218] width 72 height 20
click at [490, 223] on input "​ Piezas 1 pza" at bounding box center [489, 217] width 72 height 11
type input "3"
click button "Agregar" at bounding box center [570, 331] width 114 height 20
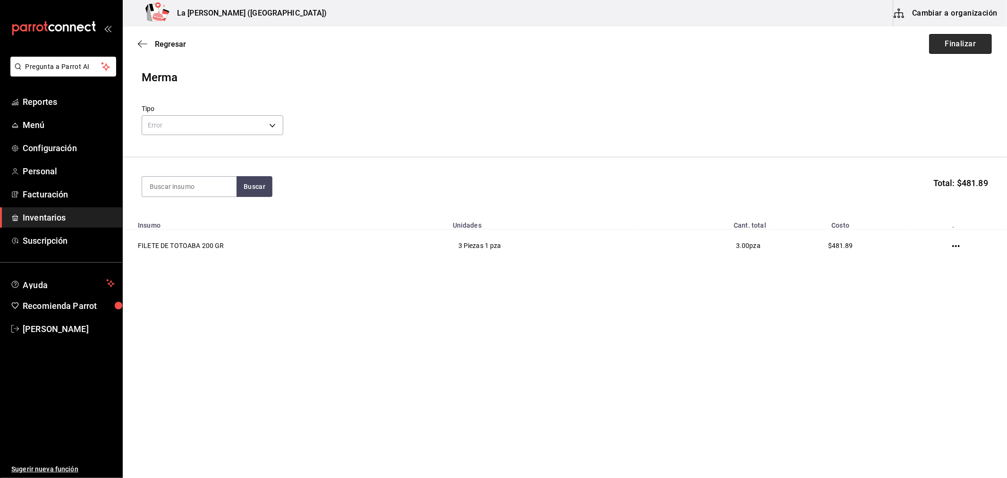
click at [960, 49] on button "Finalizar" at bounding box center [960, 44] width 63 height 20
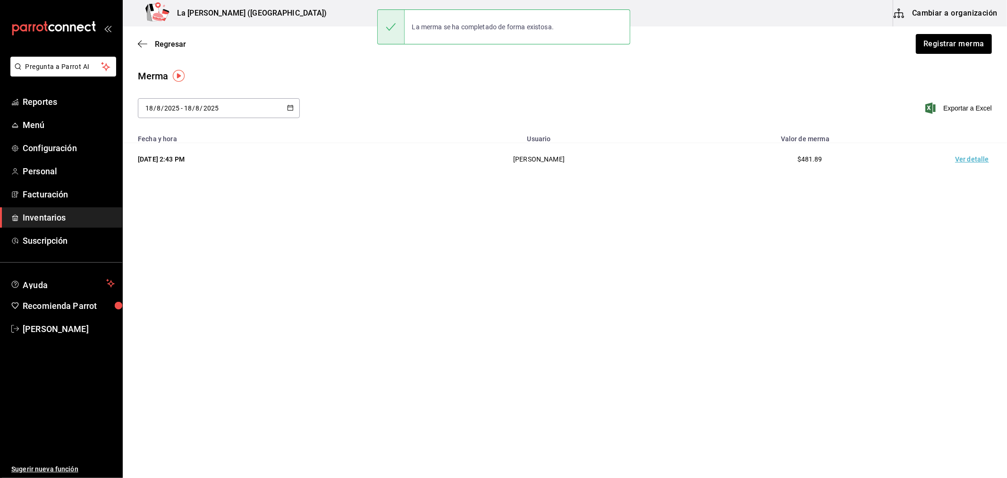
click at [973, 163] on td "Ver detalle" at bounding box center [974, 159] width 66 height 33
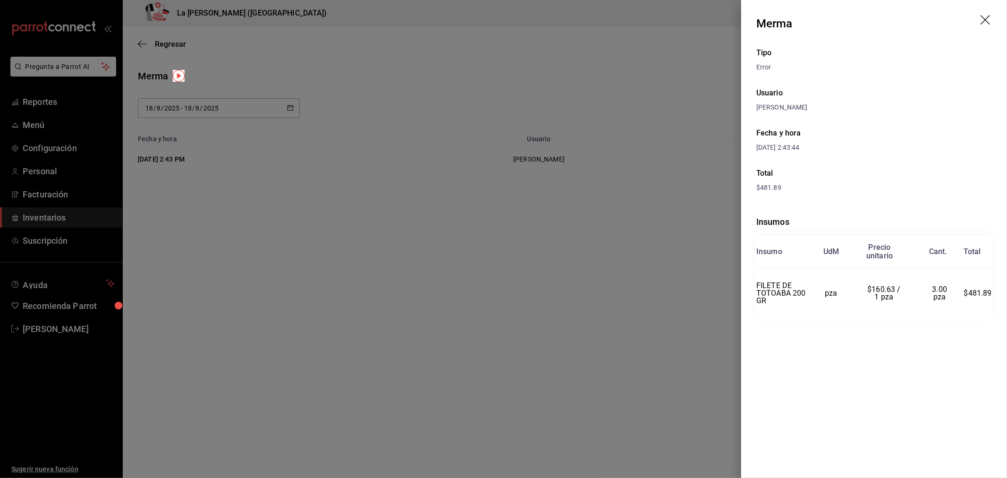
click at [574, 276] on div at bounding box center [503, 239] width 1007 height 478
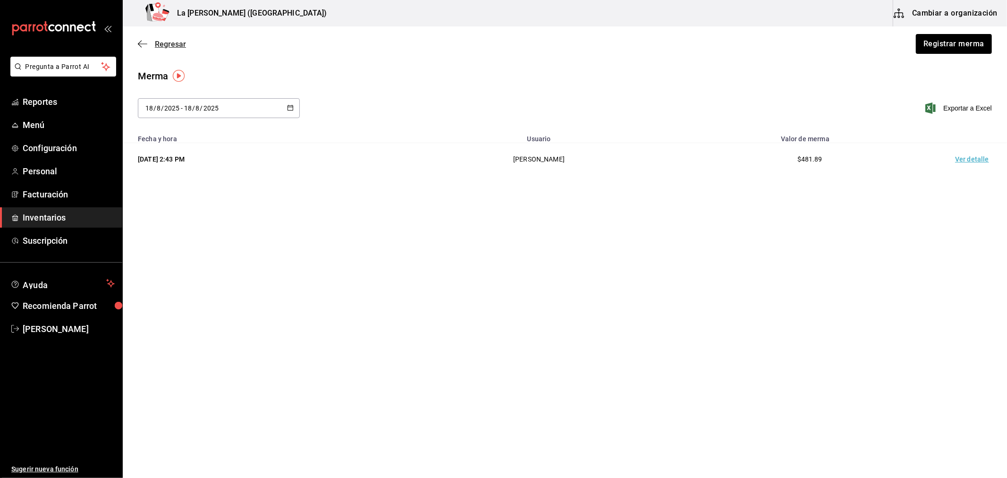
click at [154, 42] on span "Regresar" at bounding box center [162, 44] width 48 height 9
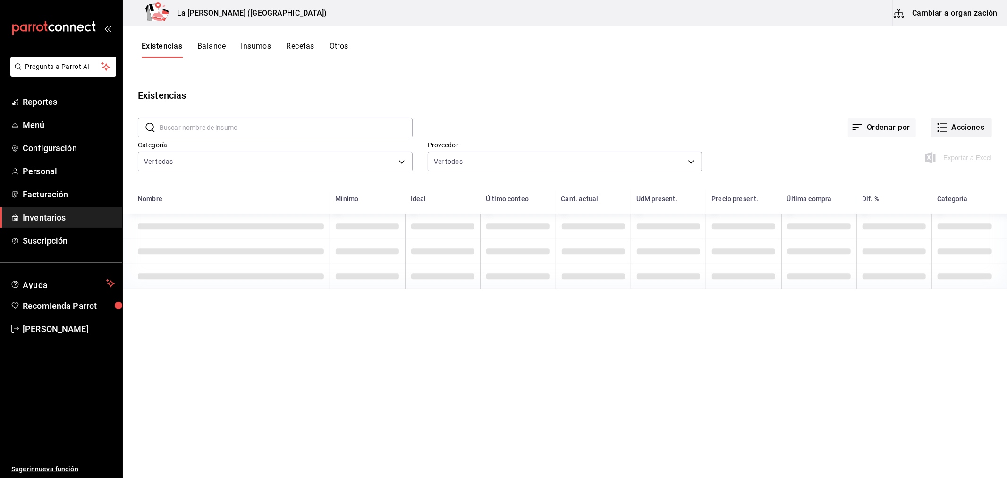
click at [958, 137] on button "Acciones" at bounding box center [961, 128] width 61 height 20
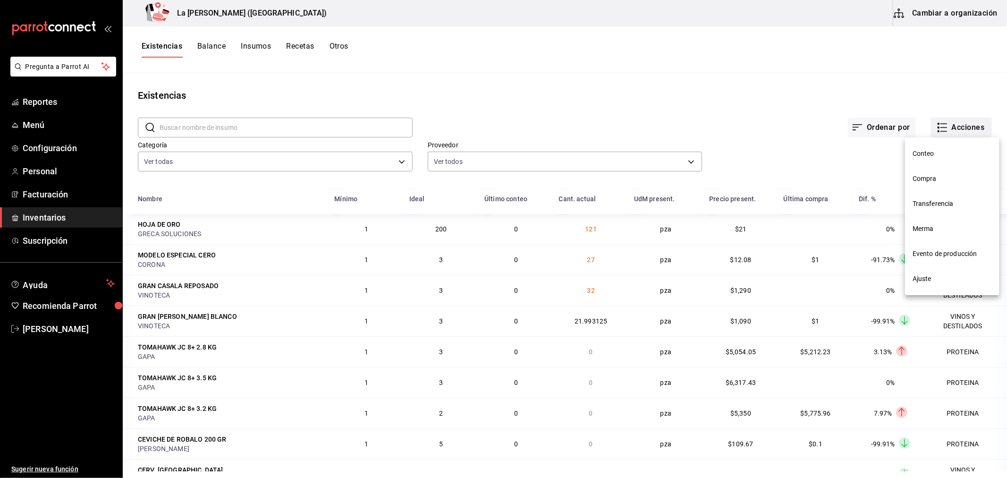
click at [964, 128] on div at bounding box center [503, 239] width 1007 height 478
click at [968, 126] on button "Acciones" at bounding box center [961, 128] width 61 height 20
click at [941, 181] on span "Compra" at bounding box center [951, 179] width 79 height 10
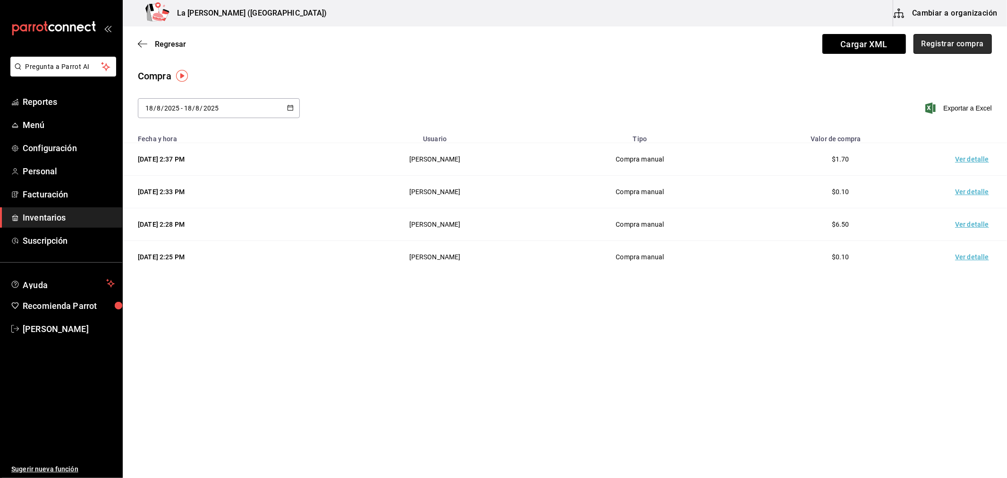
click at [944, 53] on button "Registrar compra" at bounding box center [952, 44] width 78 height 20
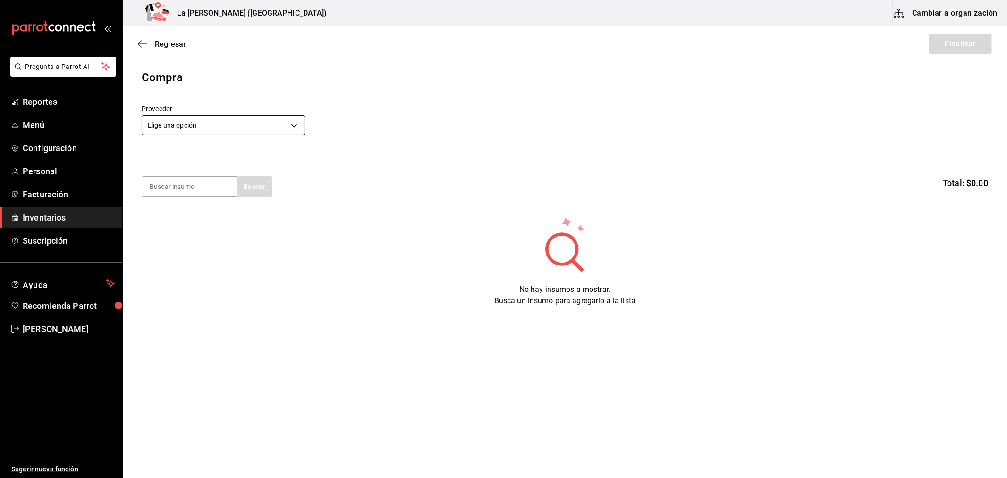
click at [231, 127] on body "Pregunta a Parrot AI Reportes Menú Configuración Personal Facturación Inventari…" at bounding box center [503, 212] width 1007 height 424
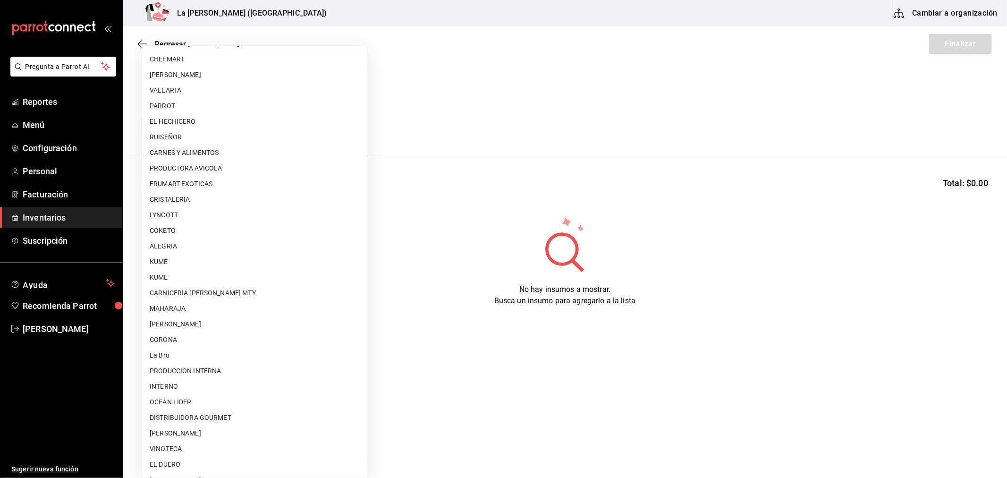
scroll to position [603, 0]
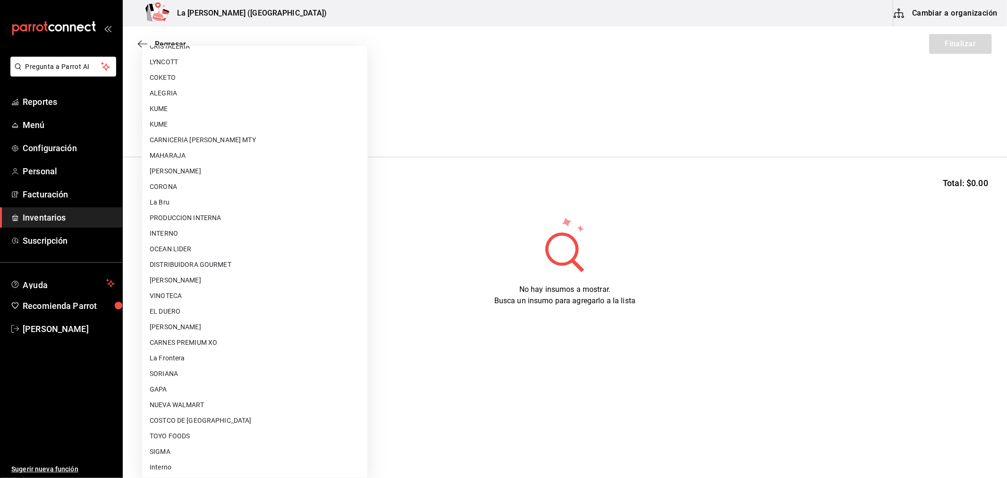
click at [242, 322] on li "[PERSON_NAME]" at bounding box center [254, 327] width 225 height 16
type input "315b81d5-d420-441a-a150-3d316ba9d60a"
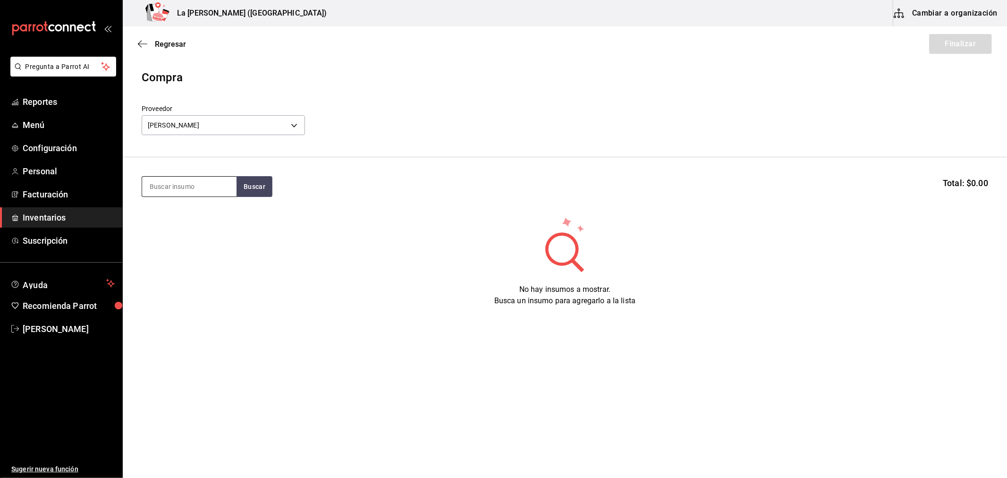
click at [185, 194] on input at bounding box center [189, 187] width 94 height 20
type input "CEVICHE"
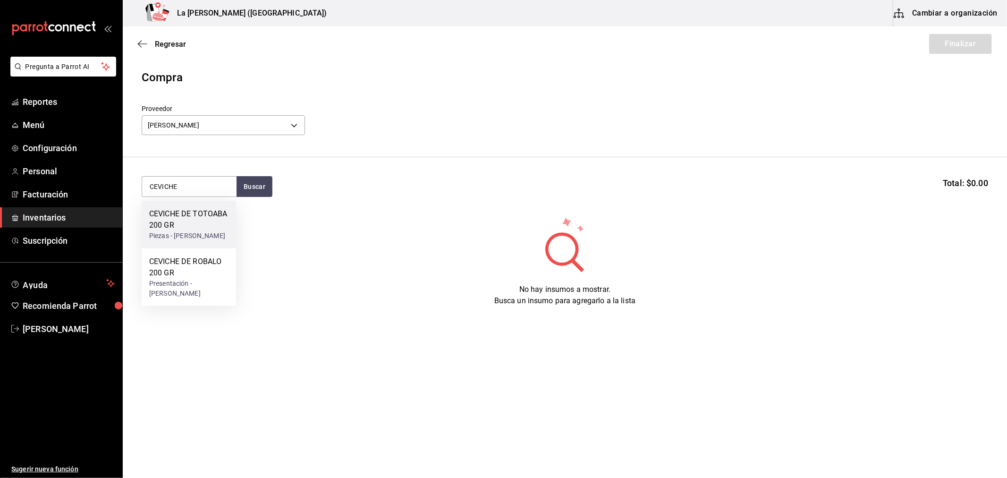
click at [194, 241] on div "Piezas - CARLOS ALFONSO TAPIA VARGAS" at bounding box center [188, 236] width 79 height 10
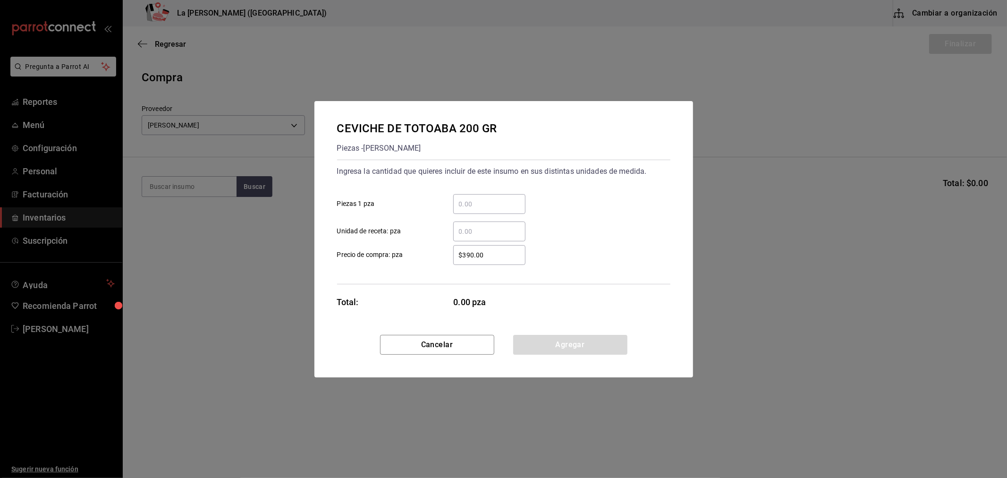
click at [482, 204] on input "​ Piezas 1 pza" at bounding box center [489, 203] width 72 height 11
type input "3"
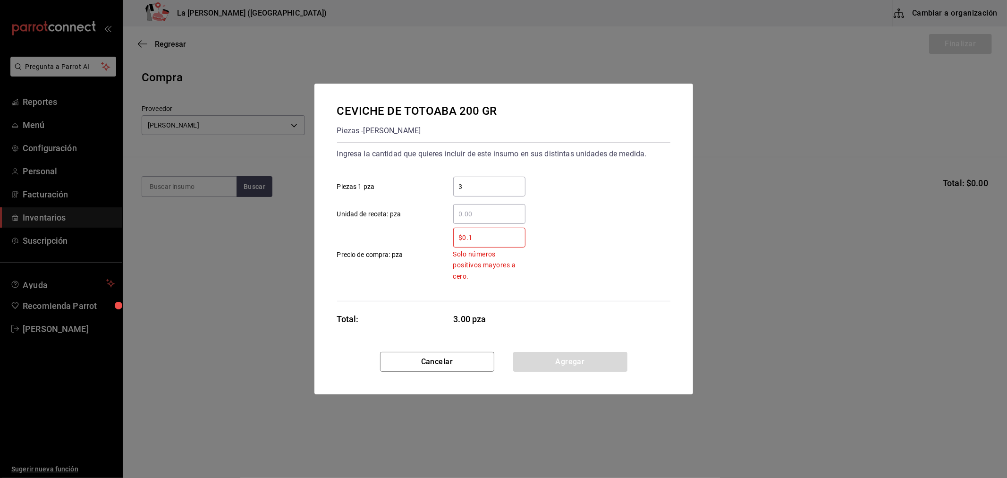
type input "$0.1"
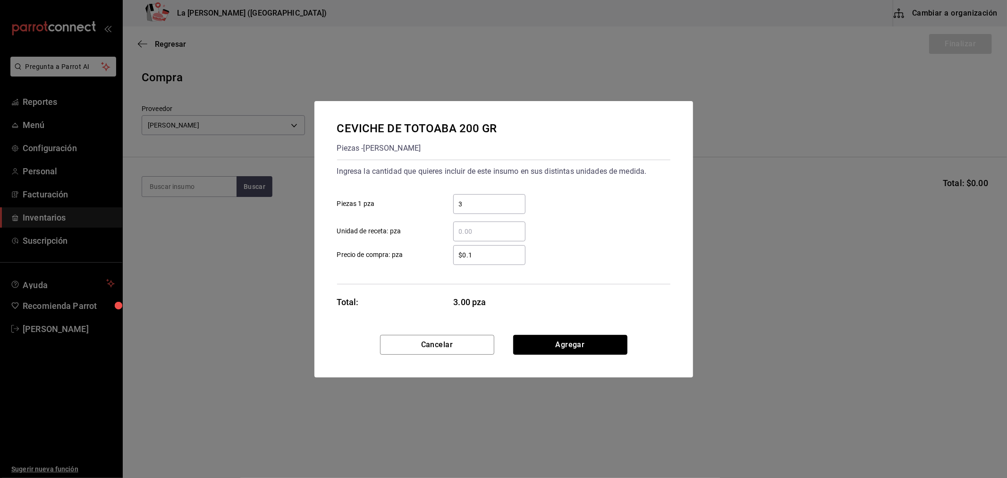
click button "Agregar" at bounding box center [570, 345] width 114 height 20
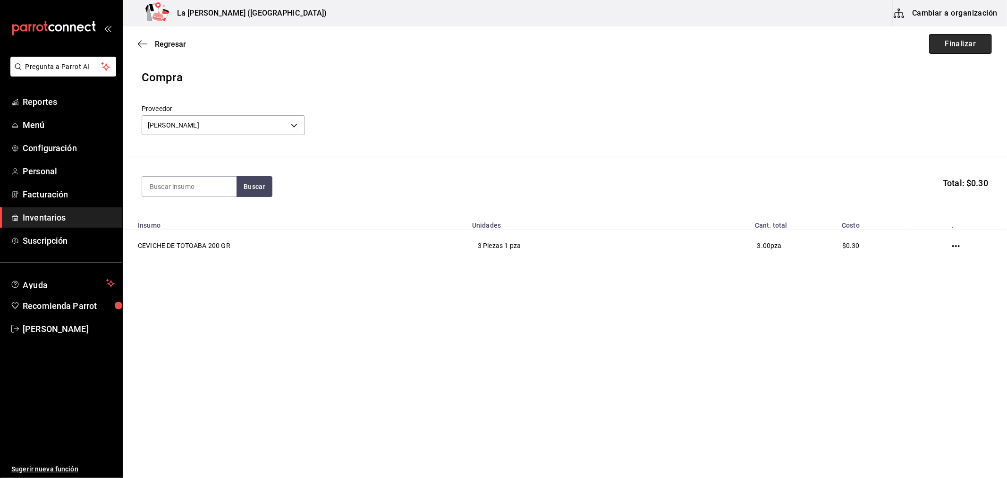
click at [952, 49] on button "Finalizar" at bounding box center [960, 44] width 63 height 20
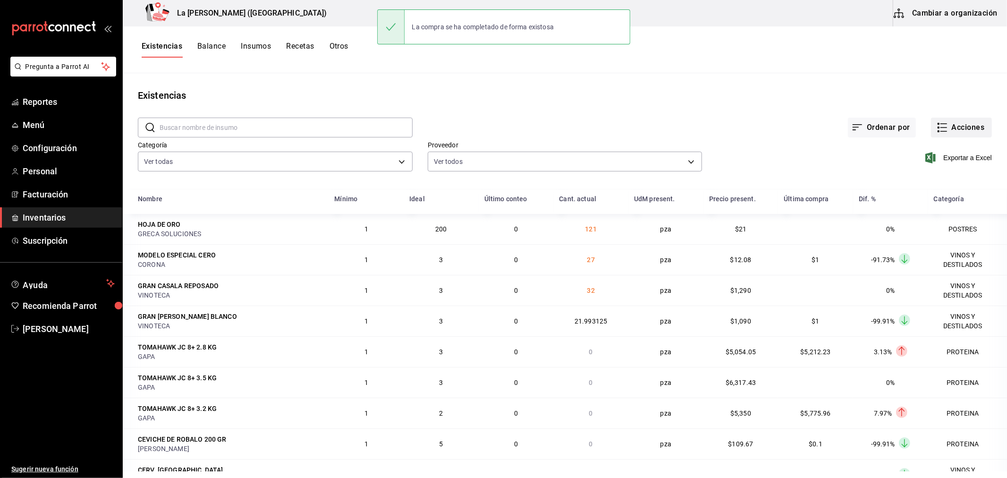
click at [978, 124] on button "Acciones" at bounding box center [961, 128] width 61 height 20
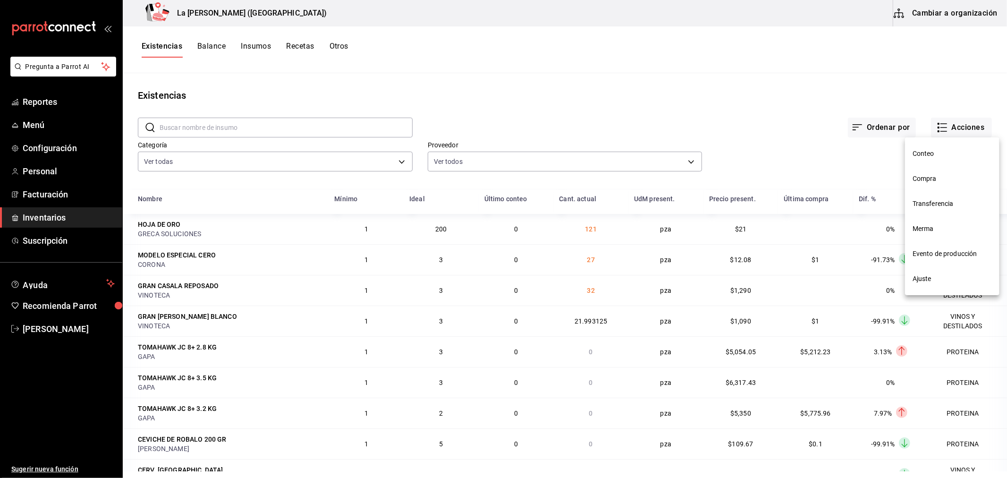
click at [947, 177] on span "Compra" at bounding box center [951, 179] width 79 height 10
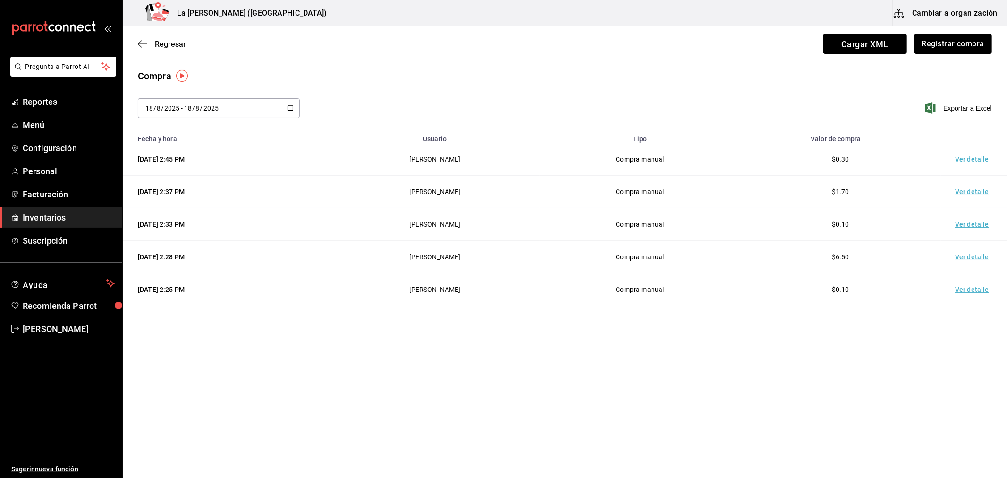
click at [973, 155] on td "Ver detalle" at bounding box center [974, 159] width 66 height 33
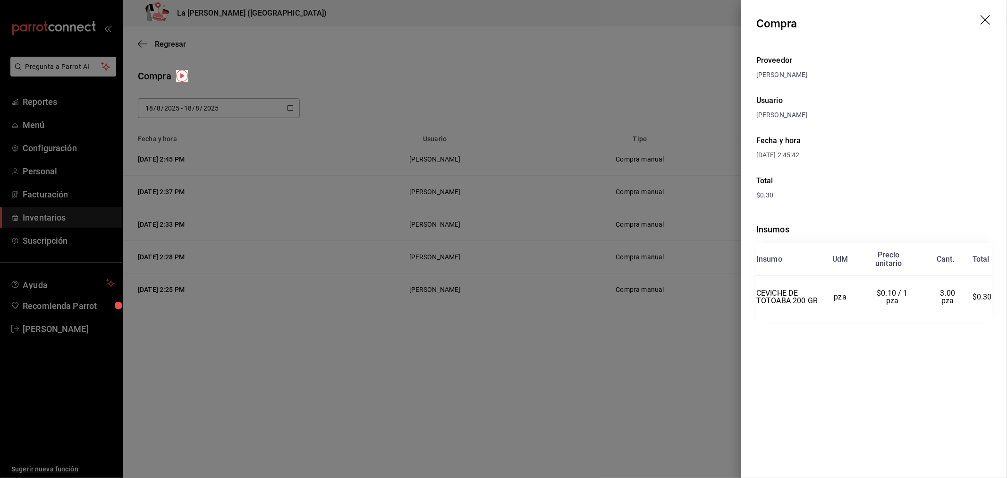
click at [426, 220] on div at bounding box center [503, 239] width 1007 height 478
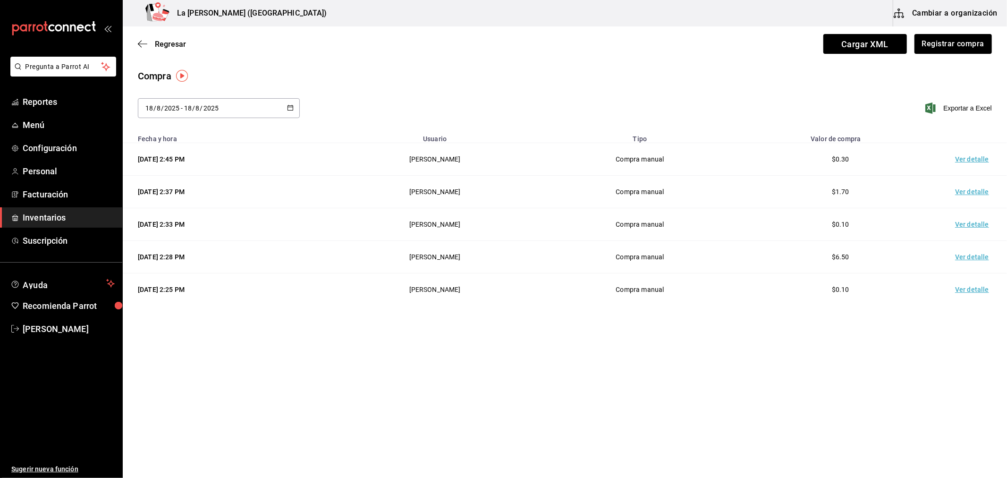
click at [53, 219] on span "Inventarios" at bounding box center [69, 217] width 92 height 13
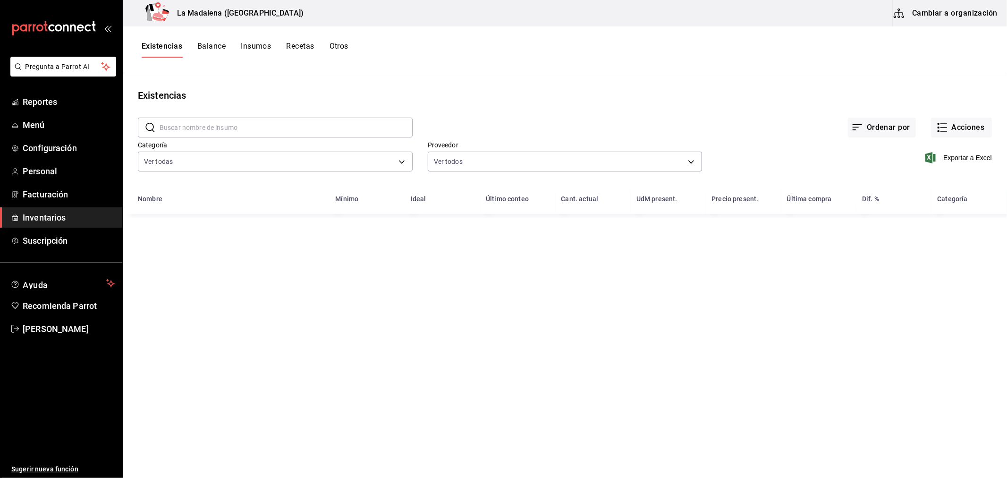
click at [954, 19] on button "Cambiar a organización" at bounding box center [946, 13] width 106 height 26
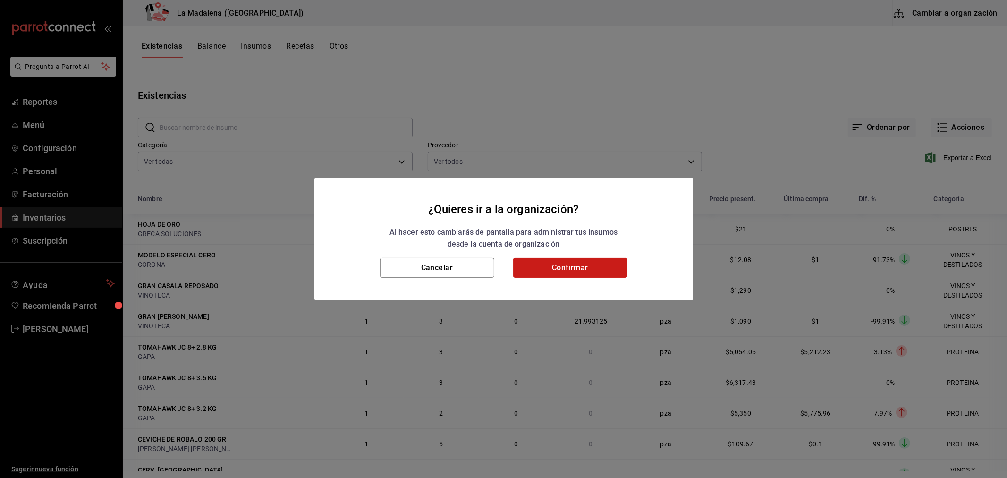
click at [572, 276] on button "Confirmar" at bounding box center [570, 268] width 114 height 20
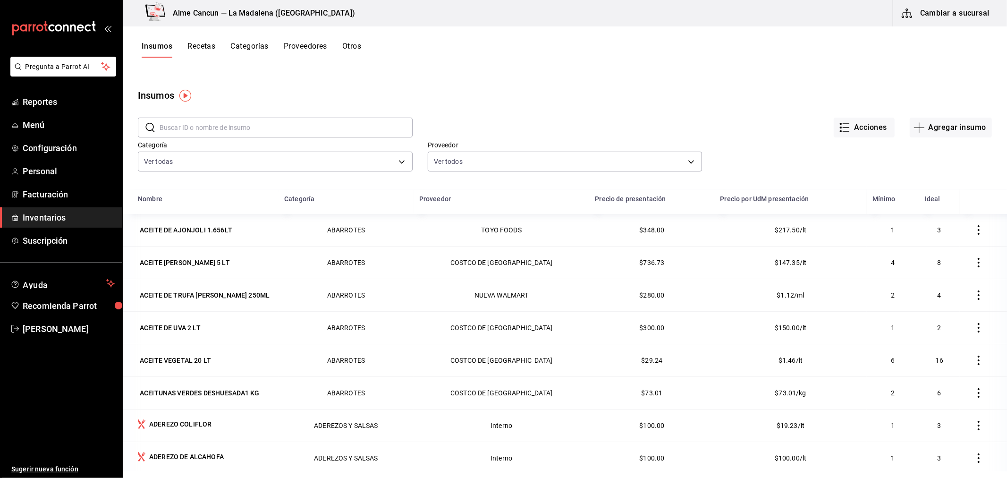
click at [203, 129] on input "text" at bounding box center [286, 127] width 253 height 19
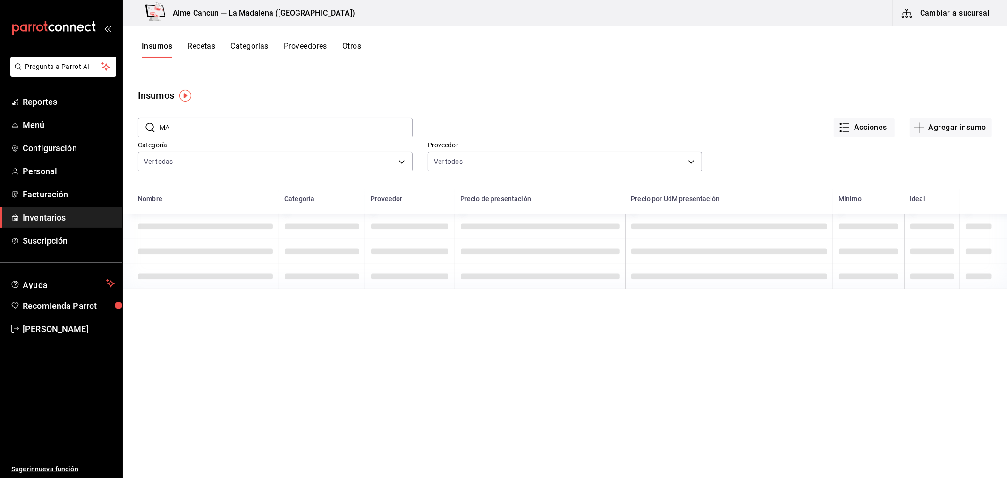
type input "M"
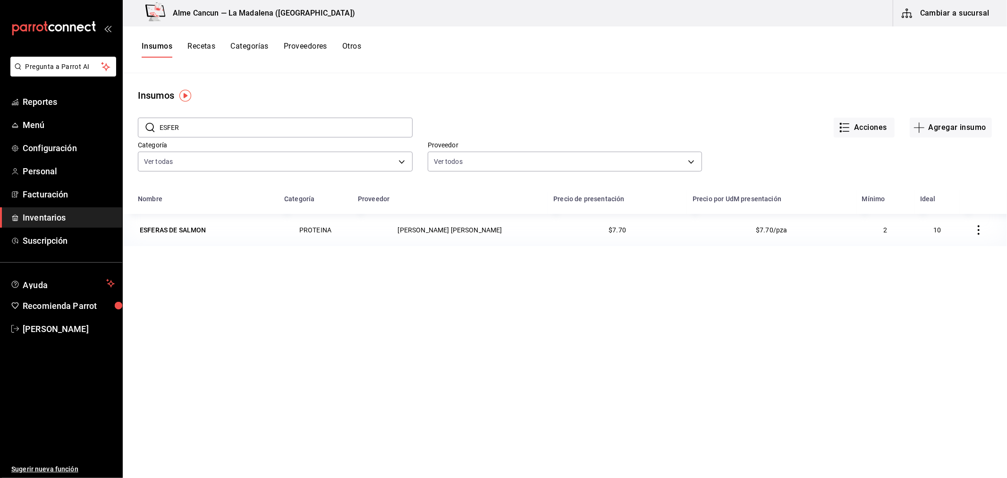
click at [274, 131] on input "ESFER" at bounding box center [286, 127] width 253 height 19
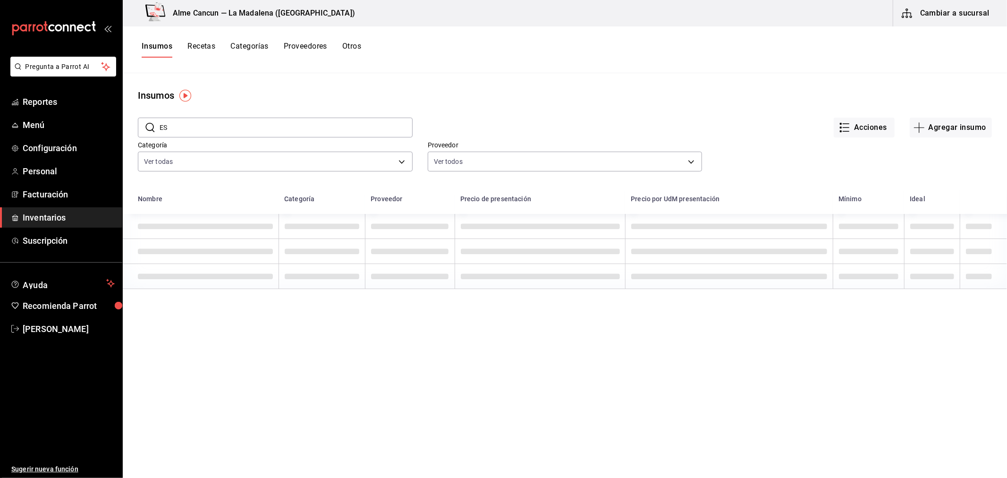
type input "E"
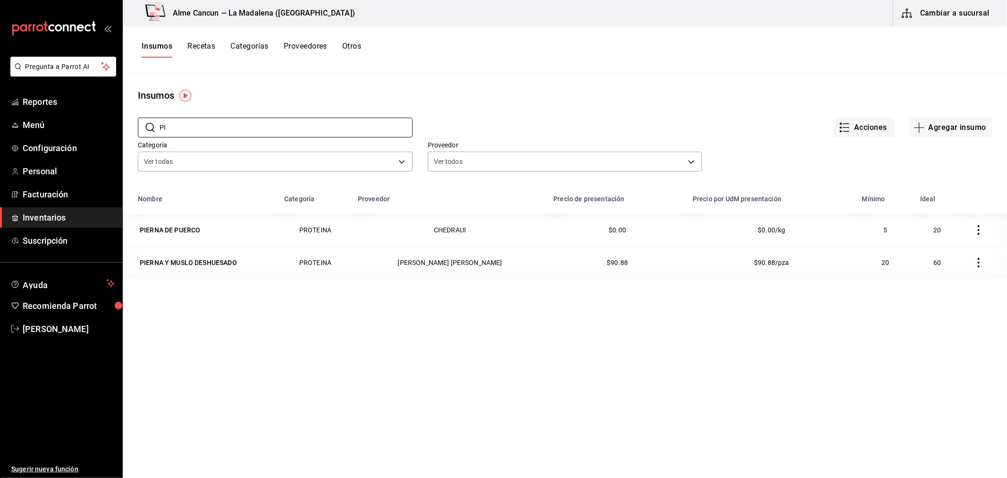
type input "P"
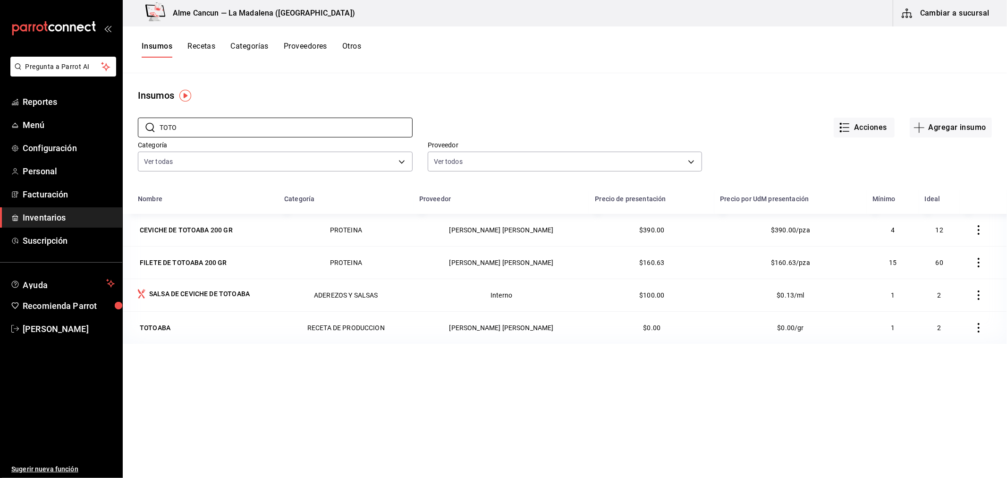
type input "TOTO"
click at [556, 101] on main "Insumos ​ TOTO ​ Acciones Agregar insumo Categoría Ver todas be0ce7a6-2660-4f84…" at bounding box center [565, 272] width 884 height 398
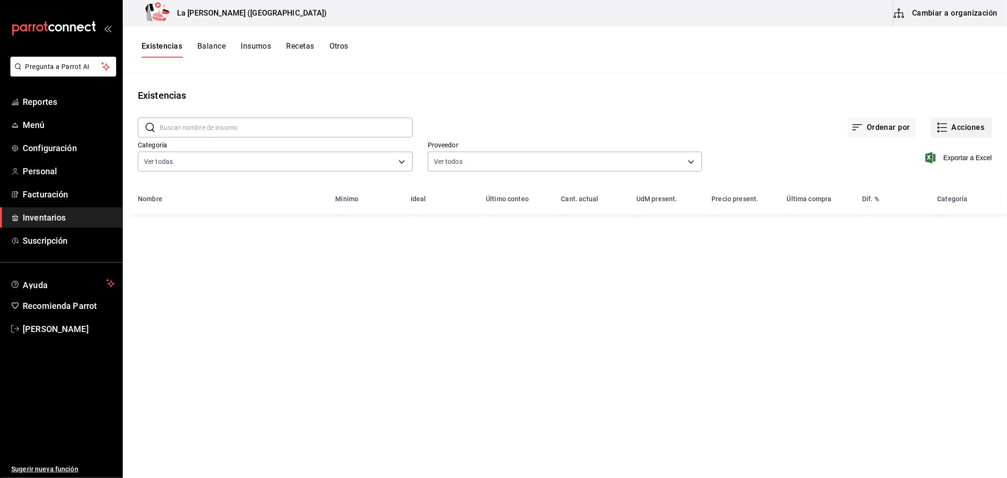
click at [961, 135] on button "Acciones" at bounding box center [961, 128] width 61 height 20
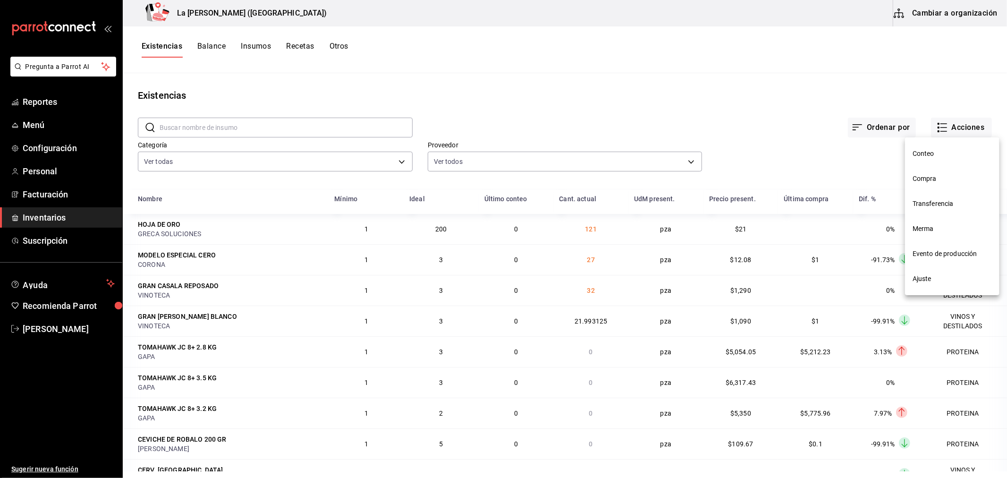
click at [168, 160] on div at bounding box center [503, 239] width 1007 height 478
click at [170, 162] on body "Pregunta a Parrot AI Reportes Menú Configuración Personal Facturación Inventari…" at bounding box center [503, 235] width 1007 height 471
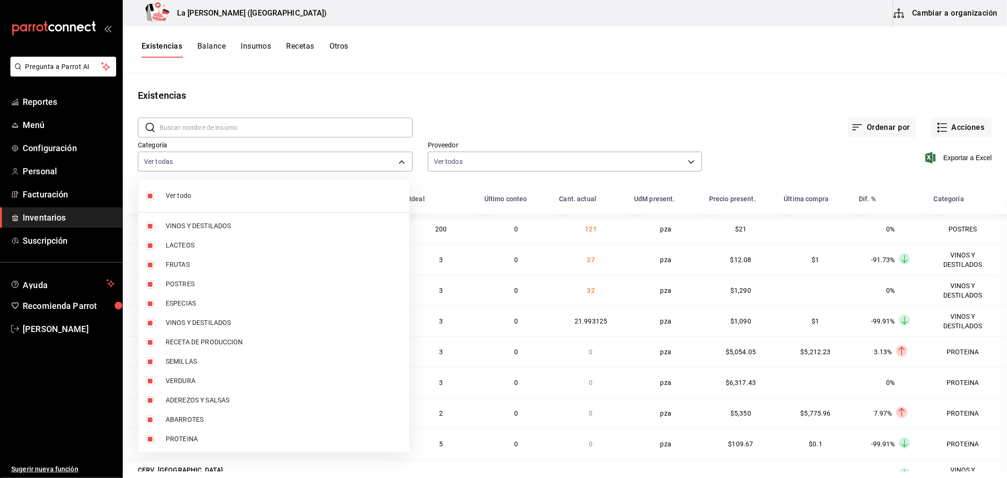
click at [150, 198] on input "checkbox" at bounding box center [150, 196] width 8 height 8
checkbox input "false"
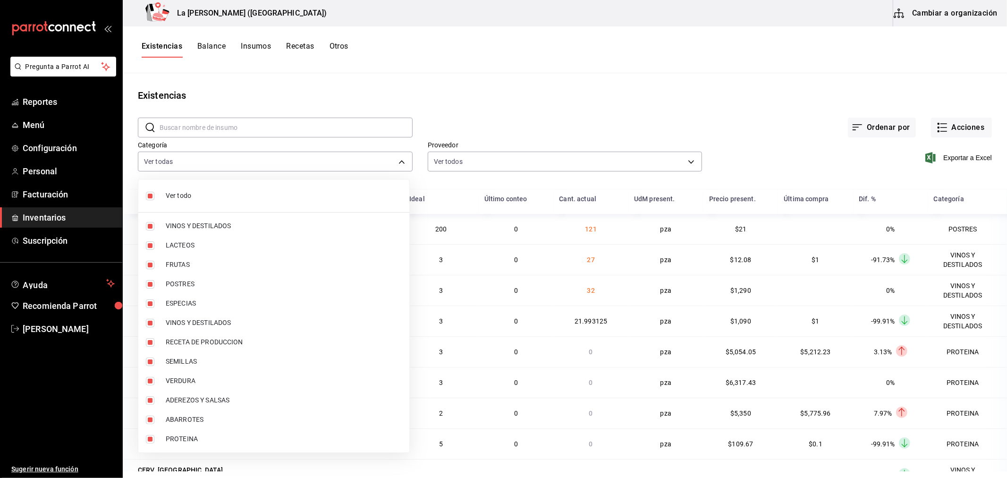
checkbox input "false"
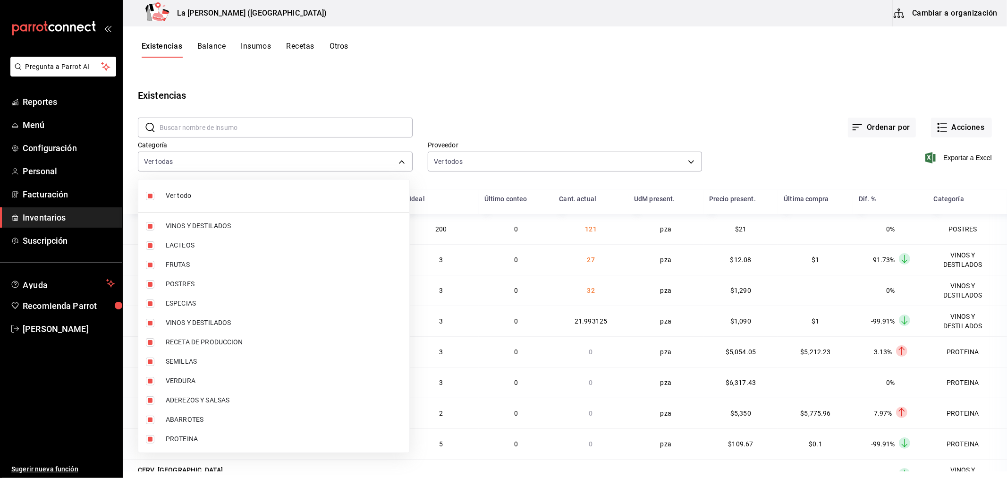
checkbox input "false"
click at [148, 286] on input "checkbox" at bounding box center [150, 284] width 8 height 8
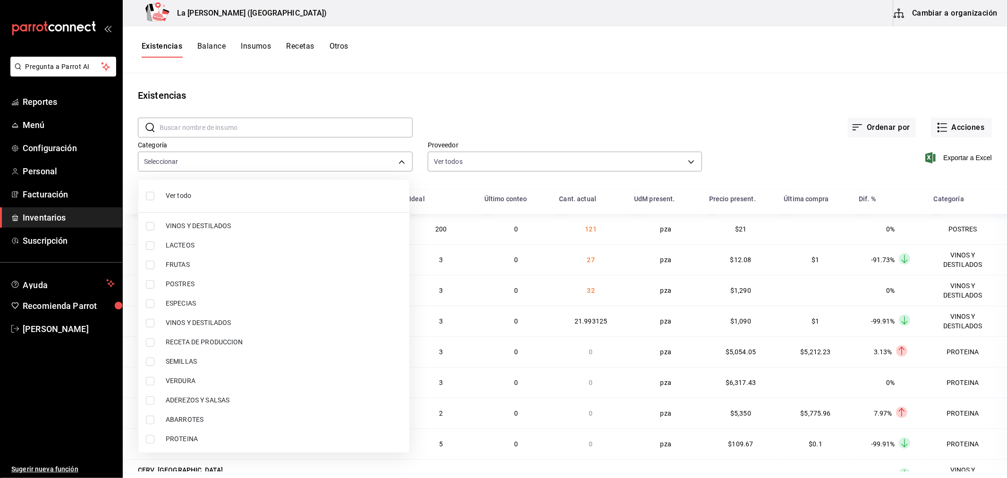
checkbox input "true"
click at [152, 443] on li "PROTEINA" at bounding box center [273, 438] width 271 height 19
type input "300b8f87-2b59-439f-b980-3e97300322fa,89020659-a685-42c8-84d5-b1543ef933a3"
checkbox input "true"
click at [742, 82] on div at bounding box center [503, 239] width 1007 height 478
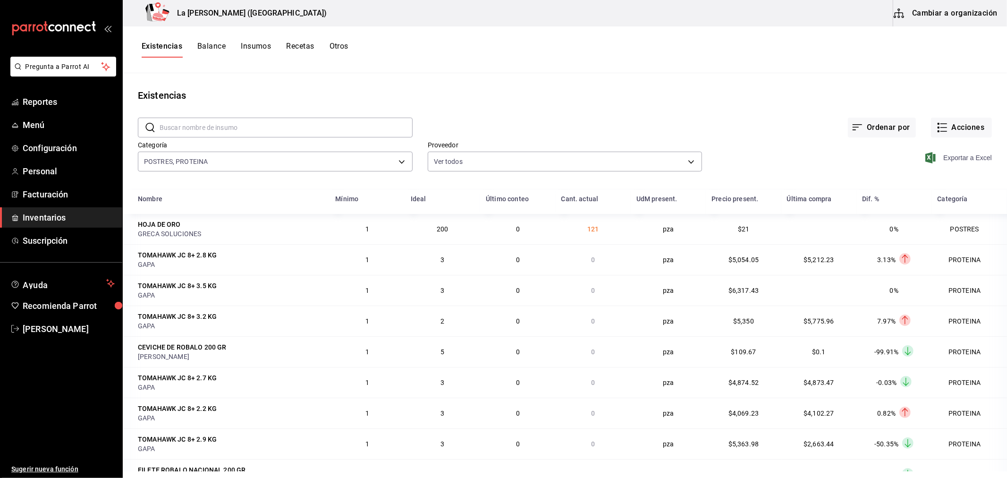
click at [960, 160] on span "Exportar a Excel" at bounding box center [959, 157] width 65 height 11
click at [965, 131] on button "Acciones" at bounding box center [961, 128] width 61 height 20
click at [878, 5] on div at bounding box center [503, 239] width 1007 height 478
click at [909, 64] on div "Existencias Balance Insumos Recetas Otros" at bounding box center [565, 49] width 884 height 47
click at [951, 159] on span "Exportar a Excel" at bounding box center [959, 157] width 65 height 11
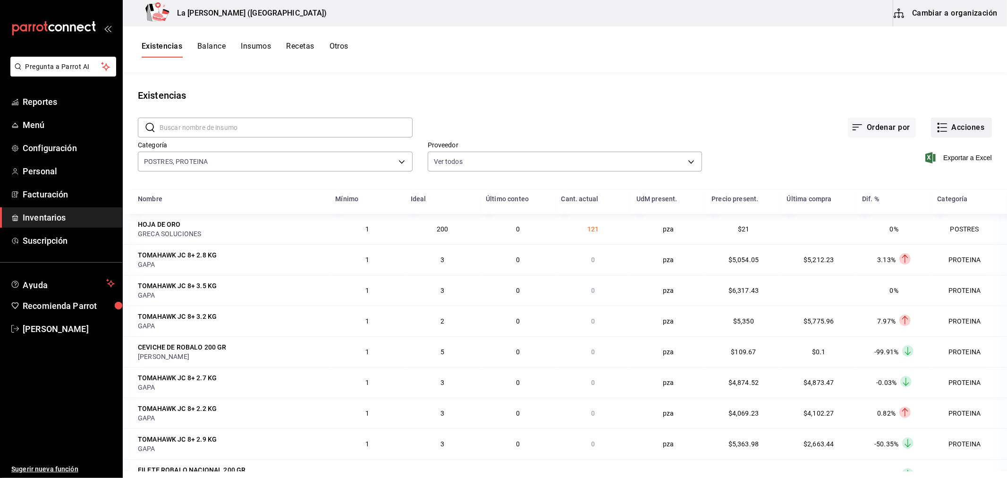
click at [957, 130] on button "Acciones" at bounding box center [961, 128] width 61 height 20
click at [751, 104] on div at bounding box center [503, 239] width 1007 height 478
click at [40, 218] on span "Inventarios" at bounding box center [69, 217] width 92 height 13
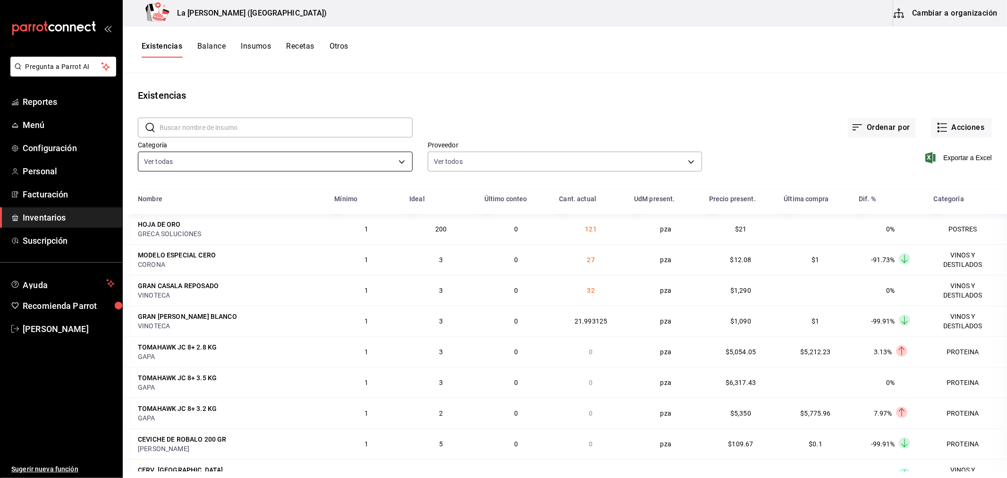
click at [232, 158] on body "Pregunta a Parrot AI Reportes Menú Configuración Personal Facturación Inventari…" at bounding box center [503, 235] width 1007 height 471
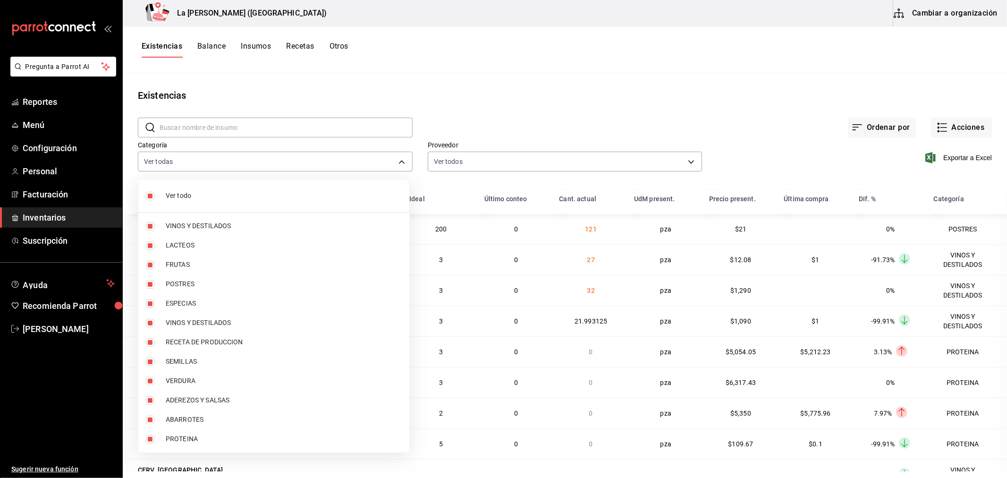
click at [143, 197] on li "Ver todo" at bounding box center [273, 195] width 271 height 25
checkbox input "false"
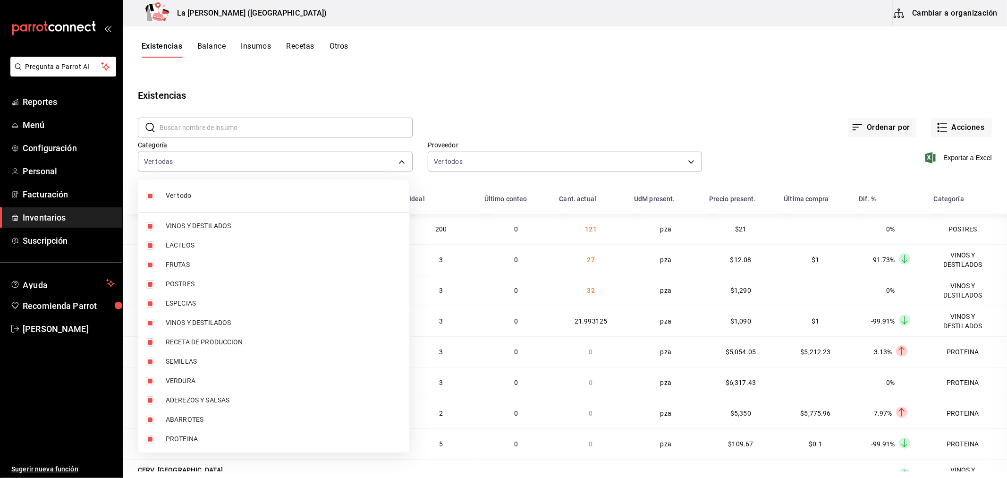
checkbox input "false"
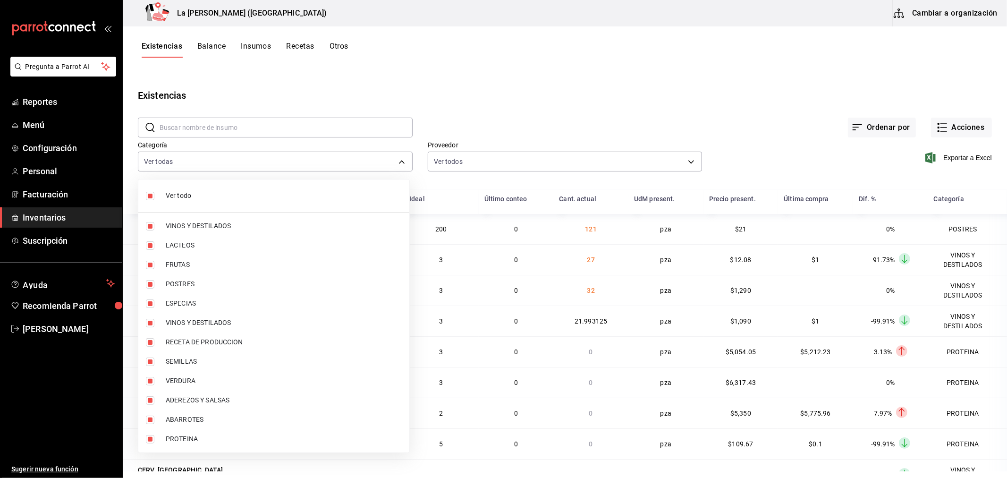
checkbox input "false"
click at [149, 286] on input "checkbox" at bounding box center [150, 284] width 8 height 8
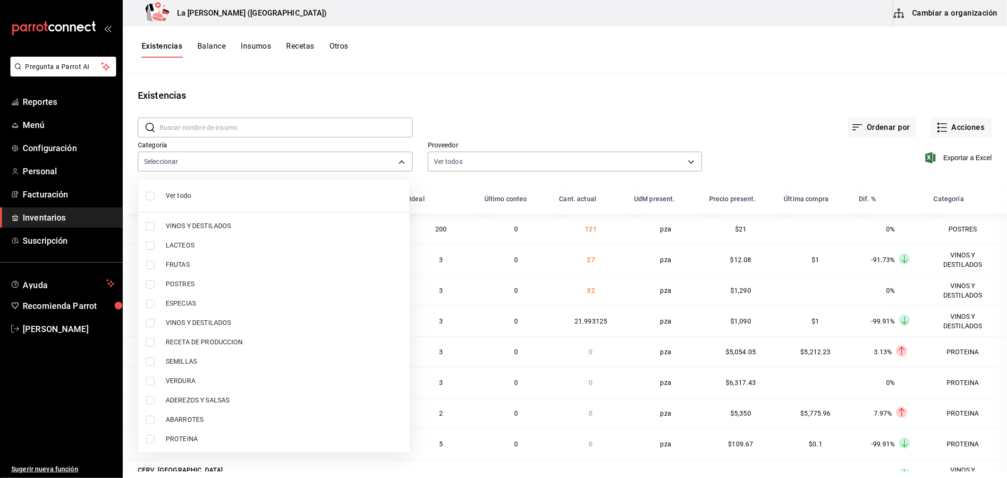
checkbox input "true"
type input "300b8f87-2b59-439f-b980-3e97300322fa"
click at [147, 439] on input "checkbox" at bounding box center [150, 439] width 8 height 8
checkbox input "true"
type input "300b8f87-2b59-439f-b980-3e97300322fa,89020659-a685-42c8-84d5-b1543ef933a3"
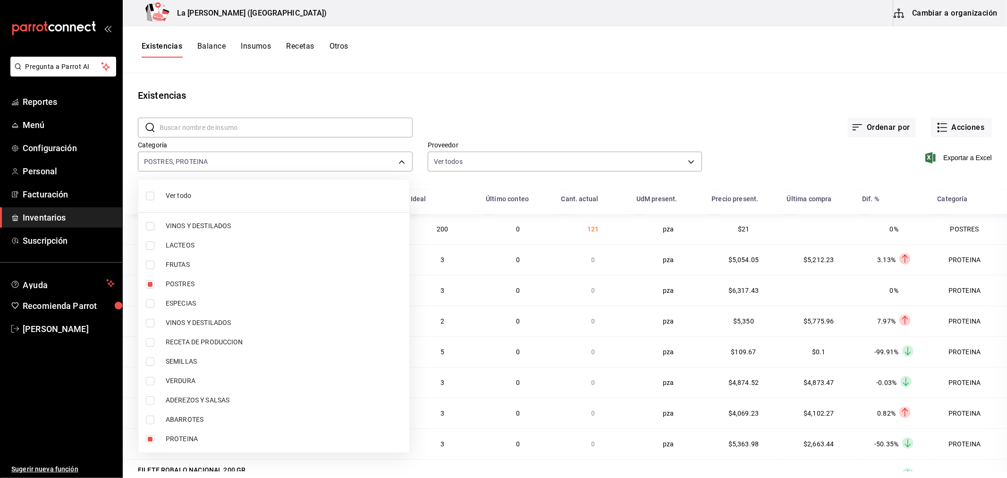
click at [688, 74] on div at bounding box center [503, 239] width 1007 height 478
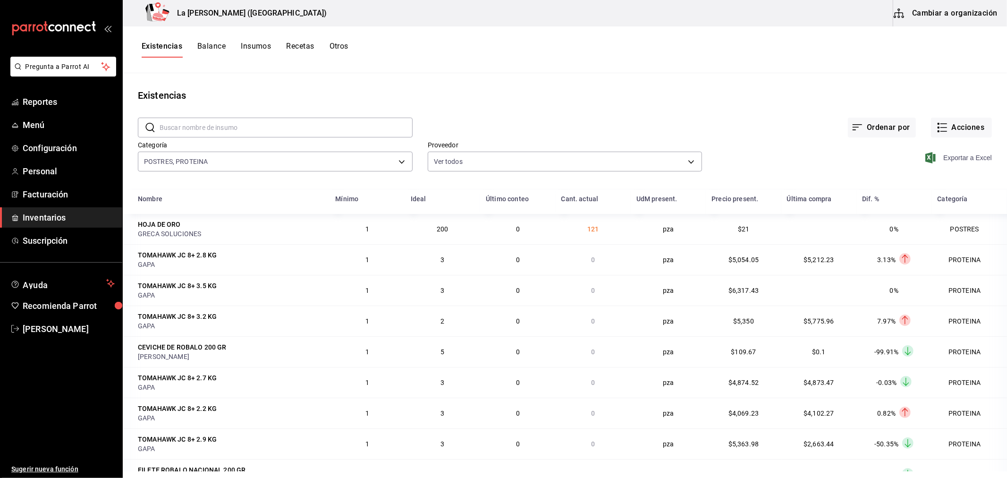
click at [959, 159] on span "Exportar a Excel" at bounding box center [959, 157] width 65 height 11
click at [629, 43] on div "Existencias Balance Insumos Recetas Otros" at bounding box center [565, 50] width 884 height 16
click at [52, 219] on span "Inventarios" at bounding box center [69, 217] width 92 height 13
